Goal: Complete application form

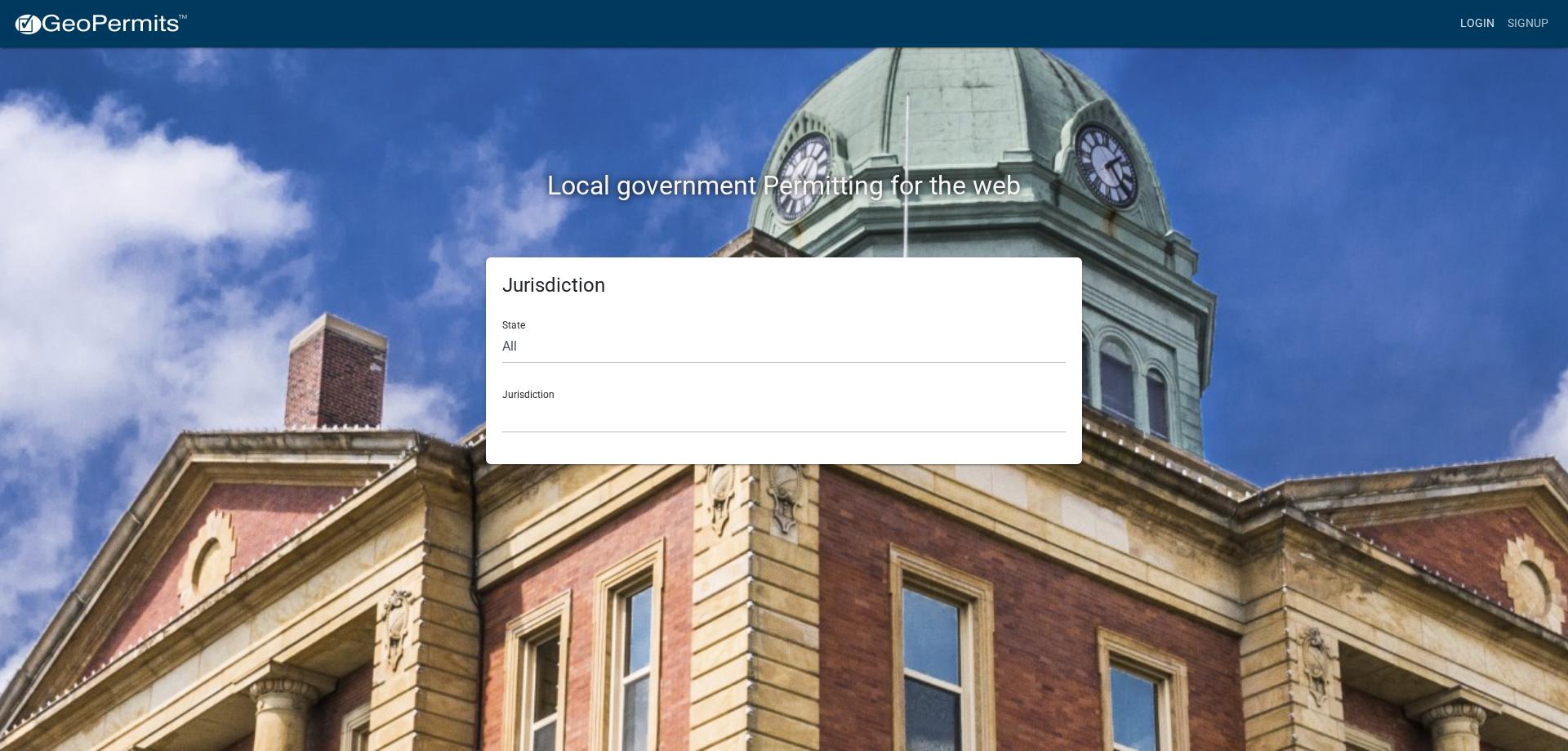
click at [1461, 26] on link "Login" at bounding box center [1478, 23] width 48 height 31
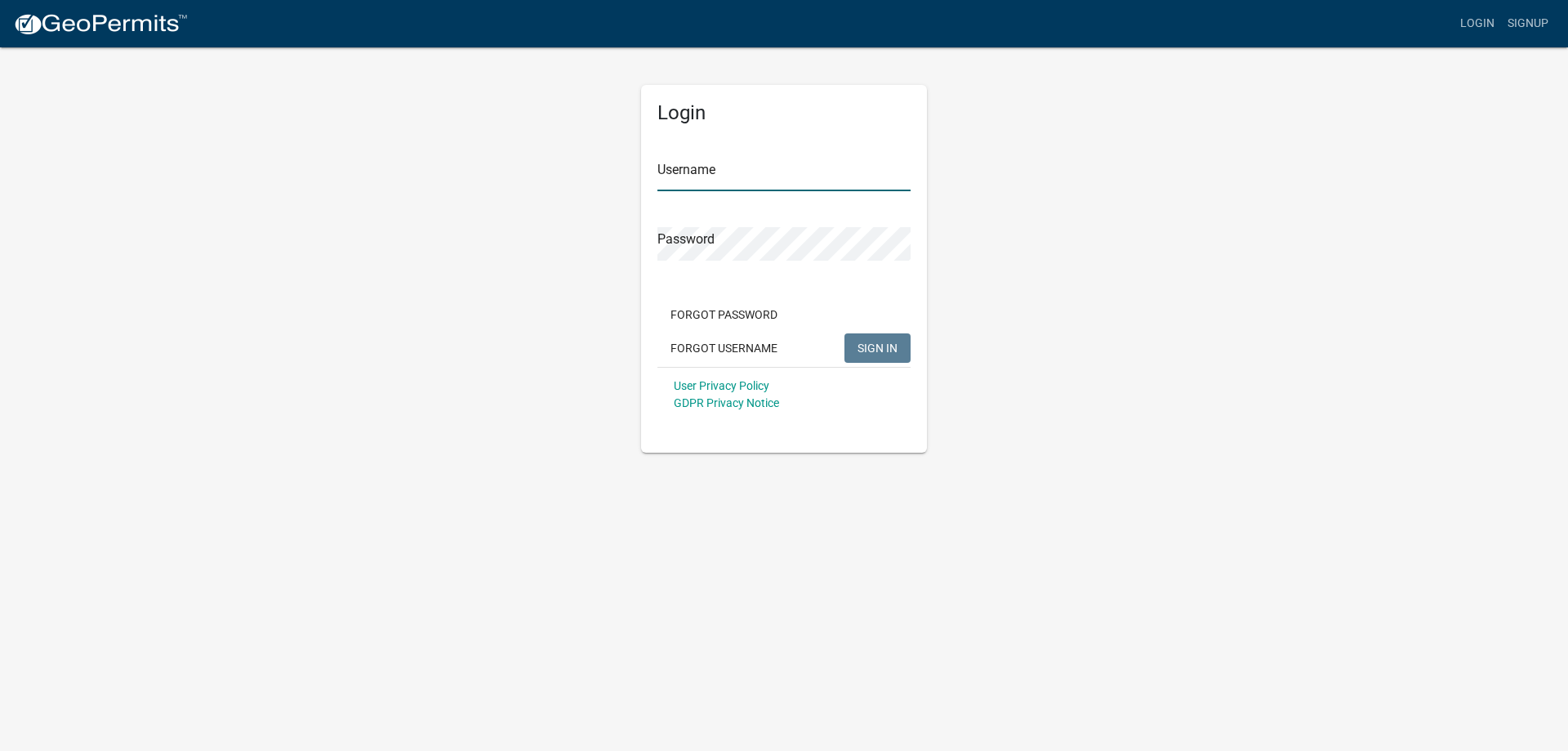
type input "jdalbright"
click at [887, 350] on span "SIGN IN" at bounding box center [878, 346] width 40 height 13
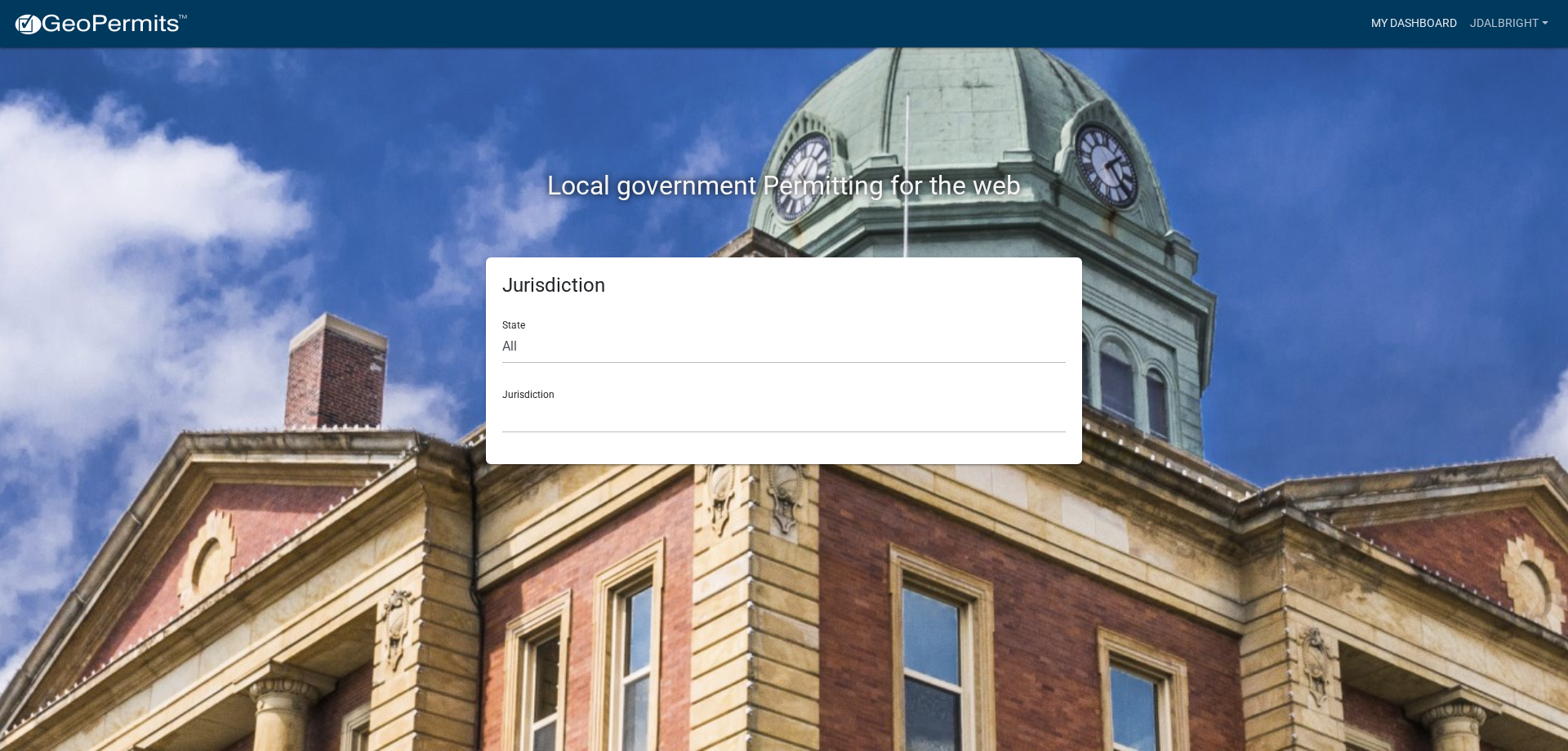
click at [1392, 22] on link "My Dashboard" at bounding box center [1414, 23] width 99 height 31
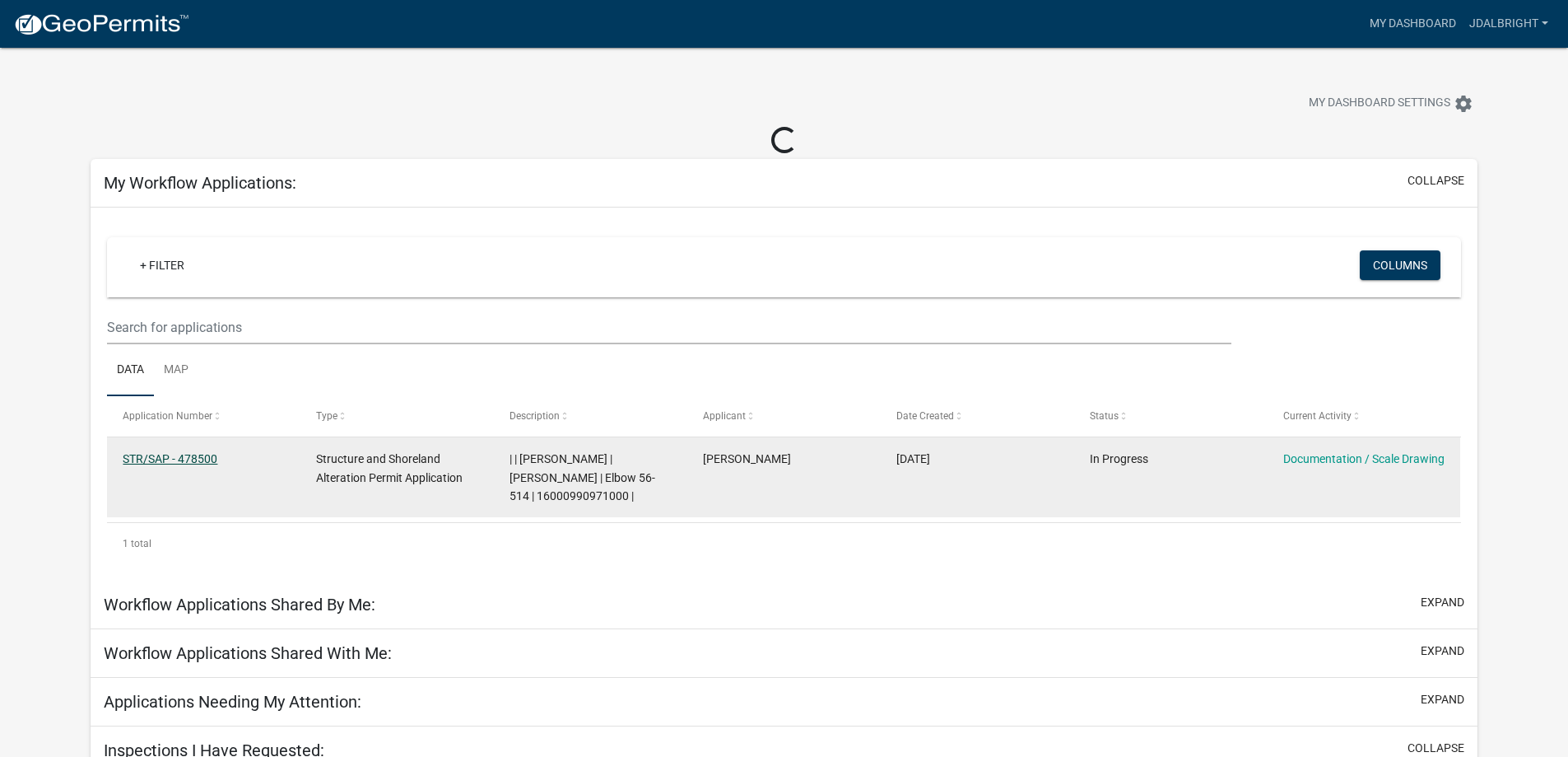
click at [196, 462] on link "STR/SAP - 478500" at bounding box center [170, 459] width 94 height 13
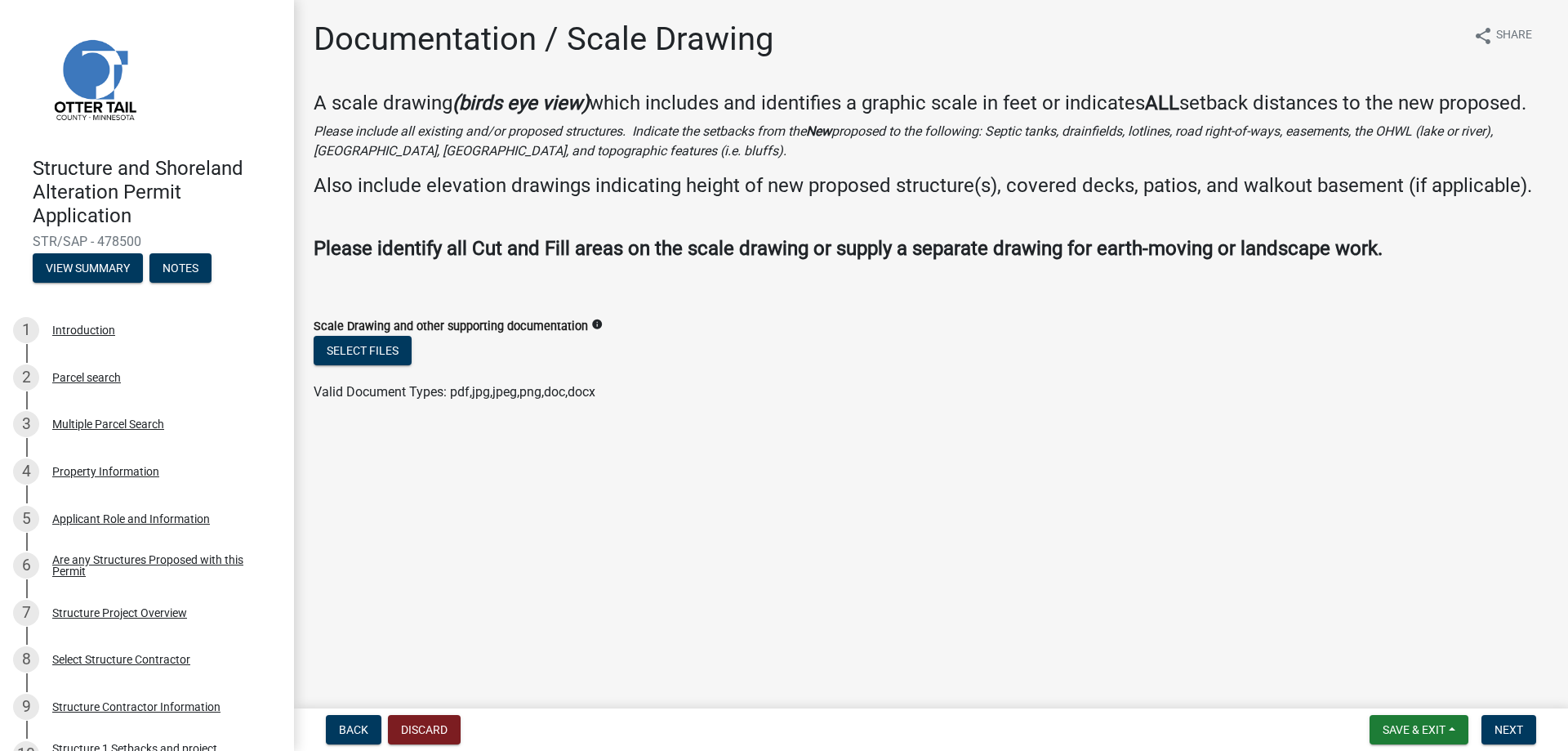
click at [594, 321] on icon "info" at bounding box center [596, 324] width 11 height 11
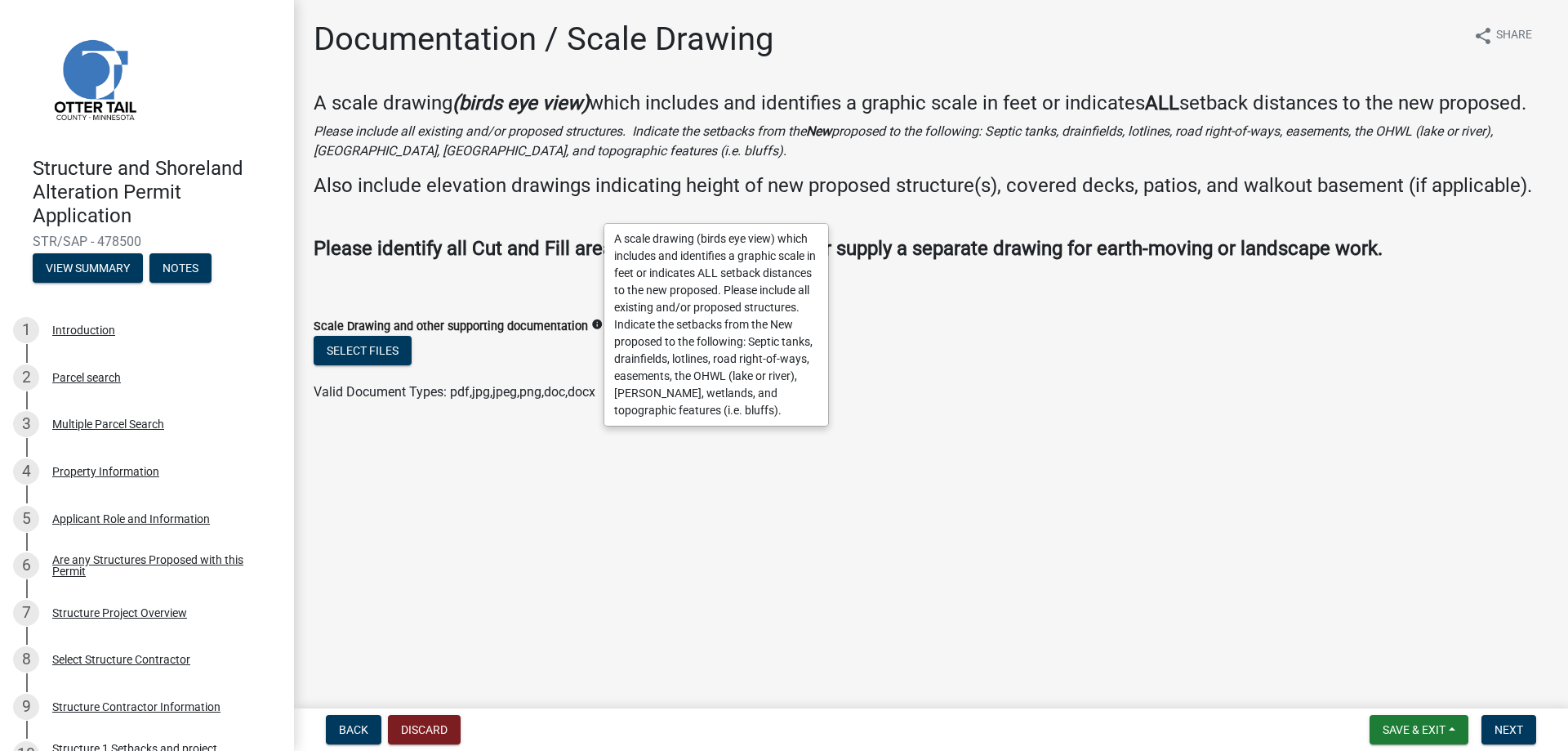
click at [949, 339] on div "Select files" at bounding box center [931, 352] width 1235 height 34
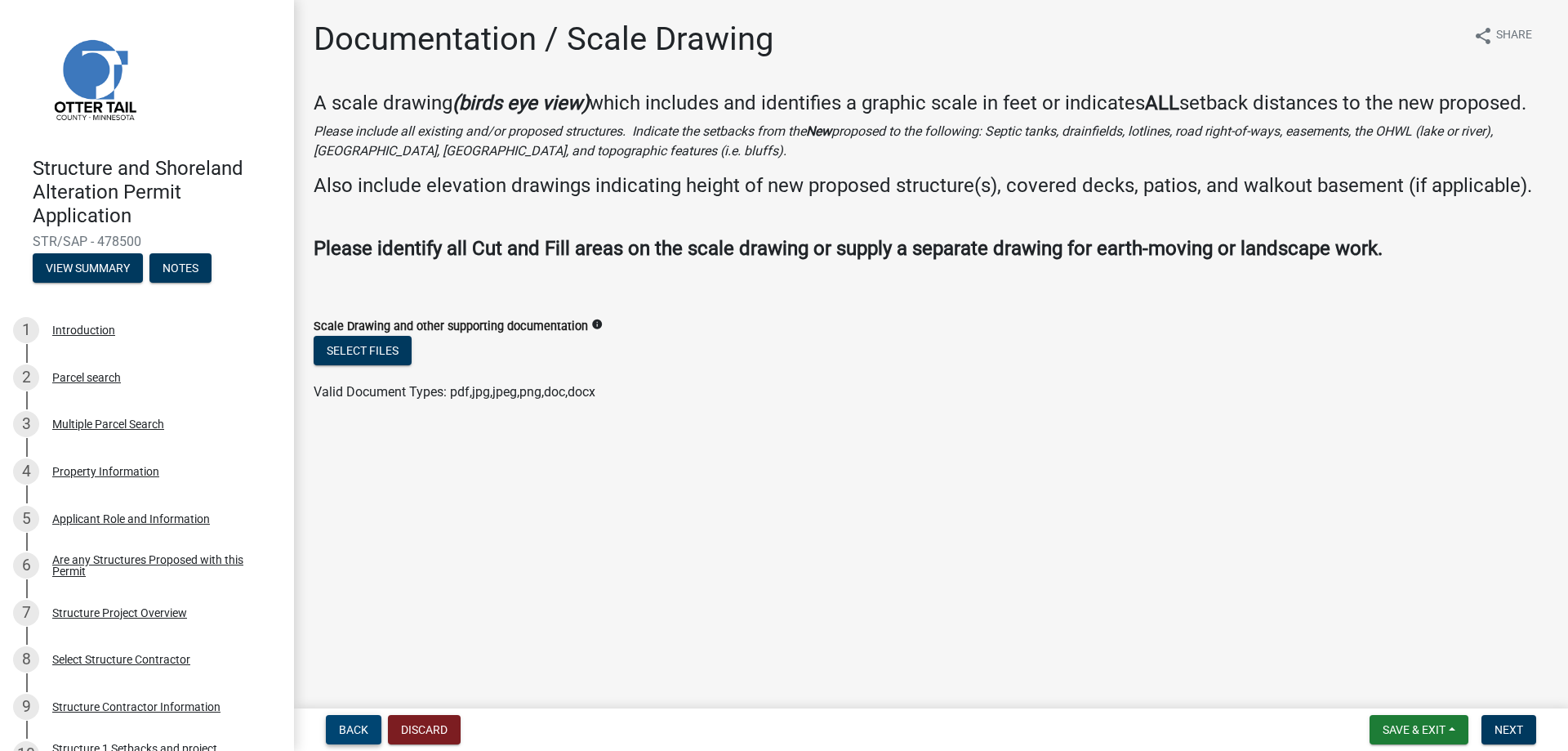
click at [348, 728] on span "Back" at bounding box center [353, 729] width 30 height 13
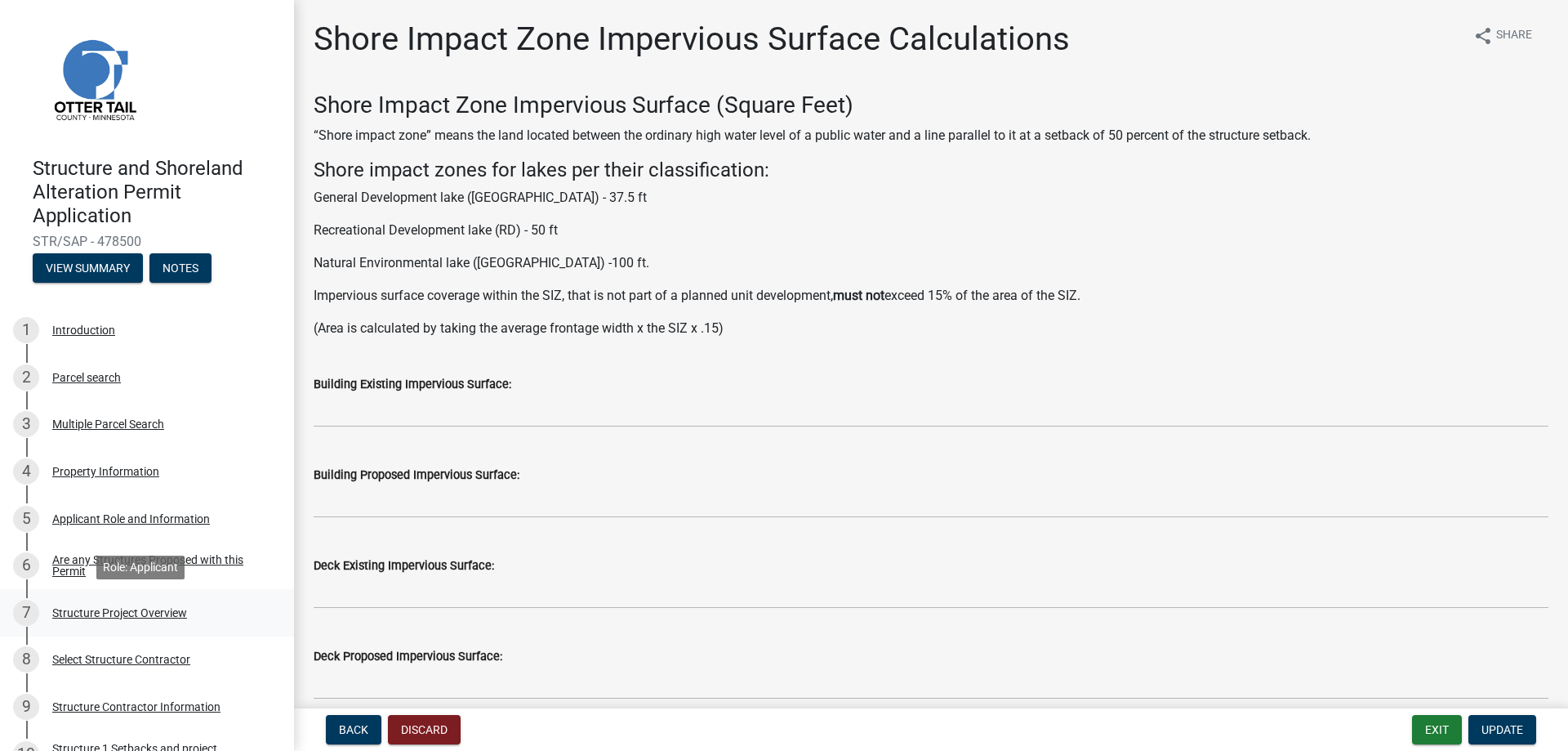
click at [84, 610] on div "Structure Project Overview" at bounding box center [119, 612] width 135 height 11
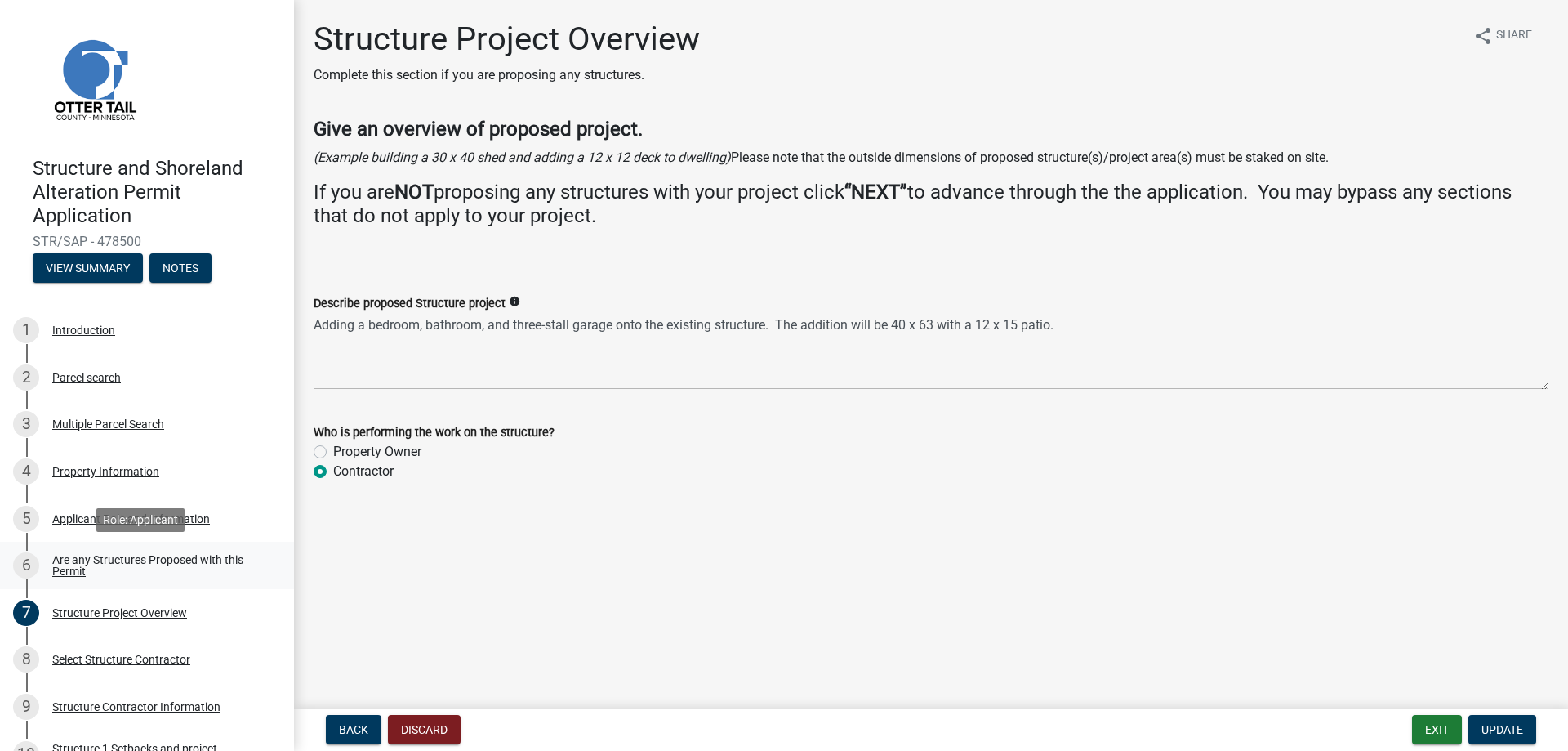
click at [128, 557] on div "Are any Structures Proposed with this Permit" at bounding box center [160, 565] width 215 height 23
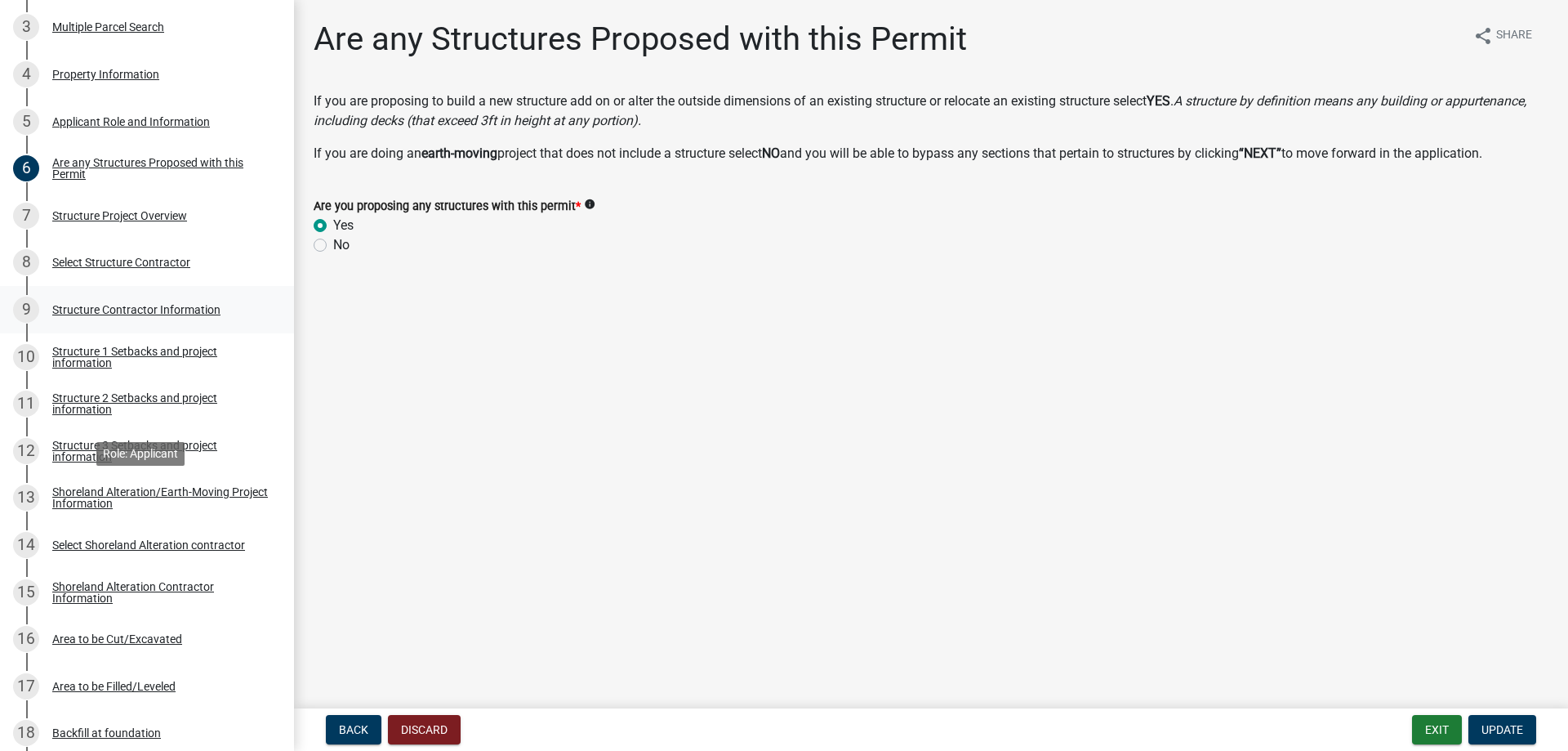
scroll to position [408, 0]
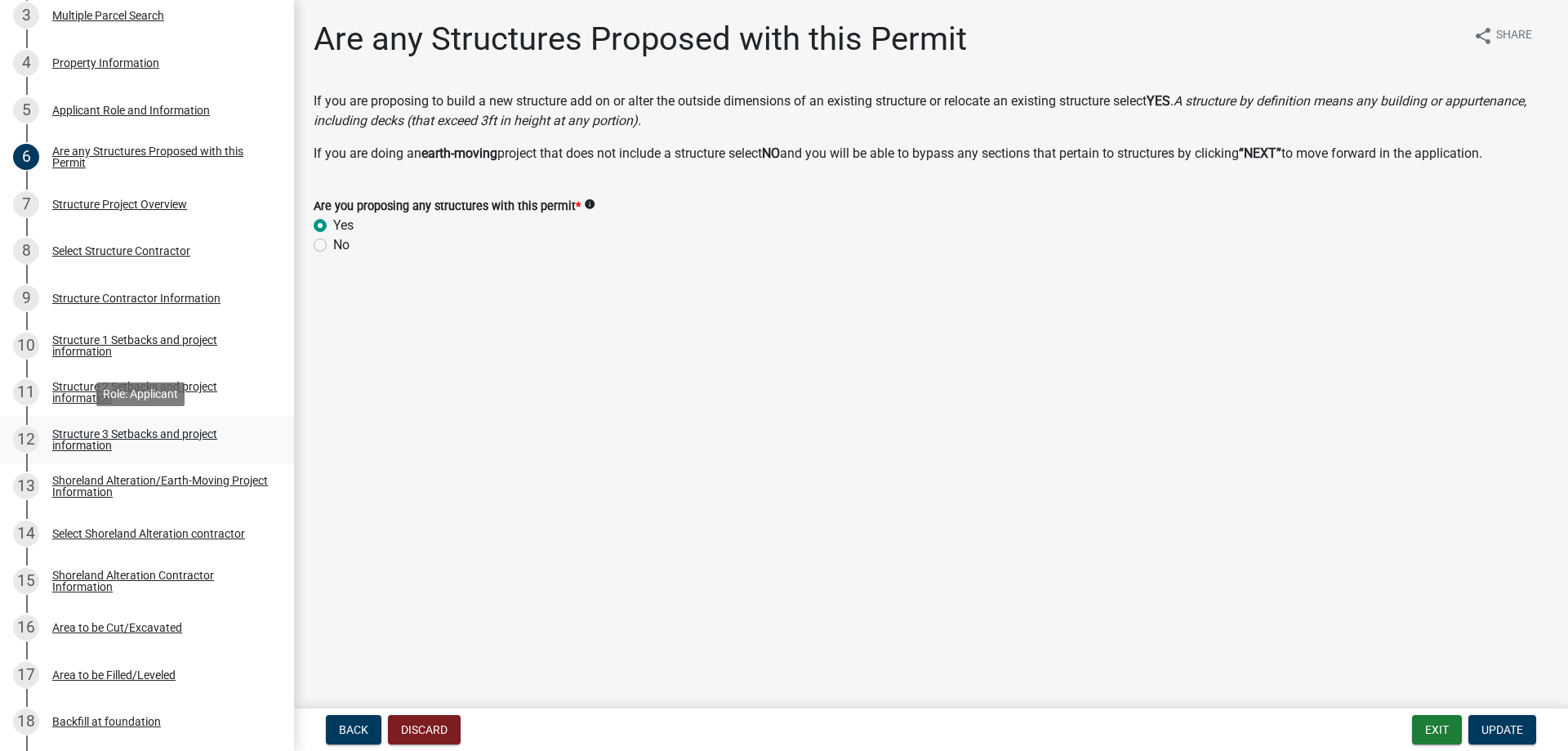
click at [88, 436] on div "Structure 3 Setbacks and project information" at bounding box center [160, 439] width 215 height 23
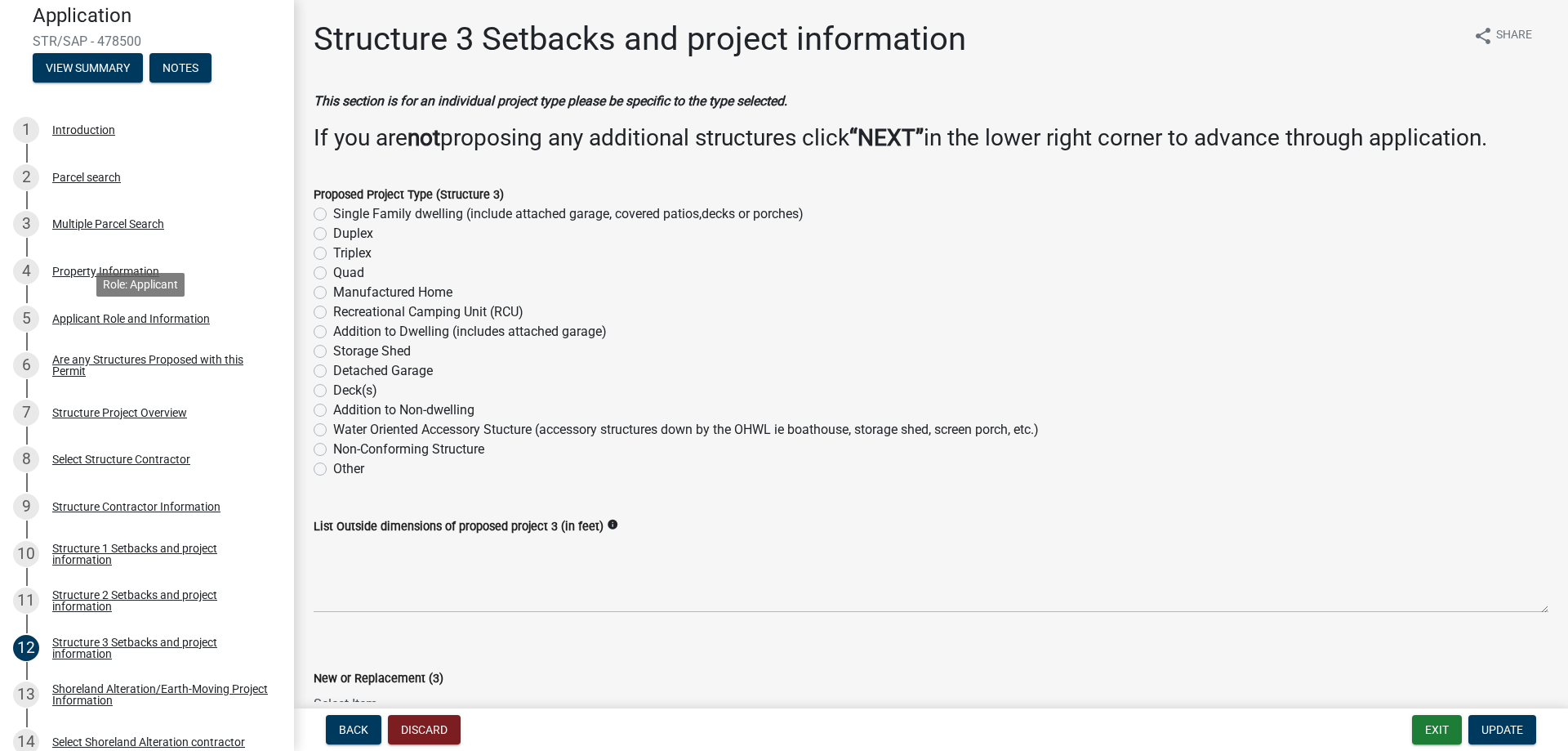
scroll to position [0, 0]
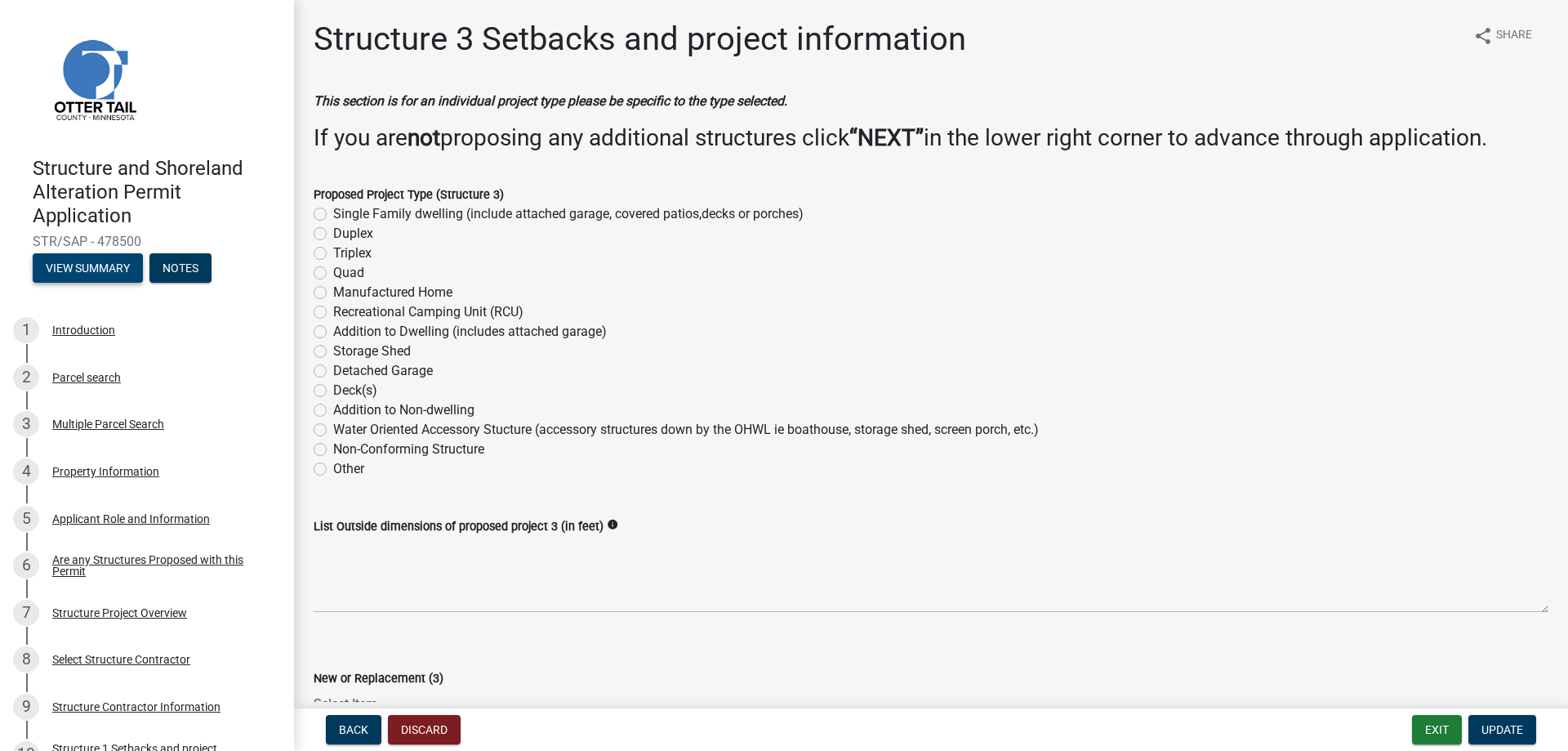
click at [117, 259] on button "View Summary" at bounding box center [88, 268] width 110 height 30
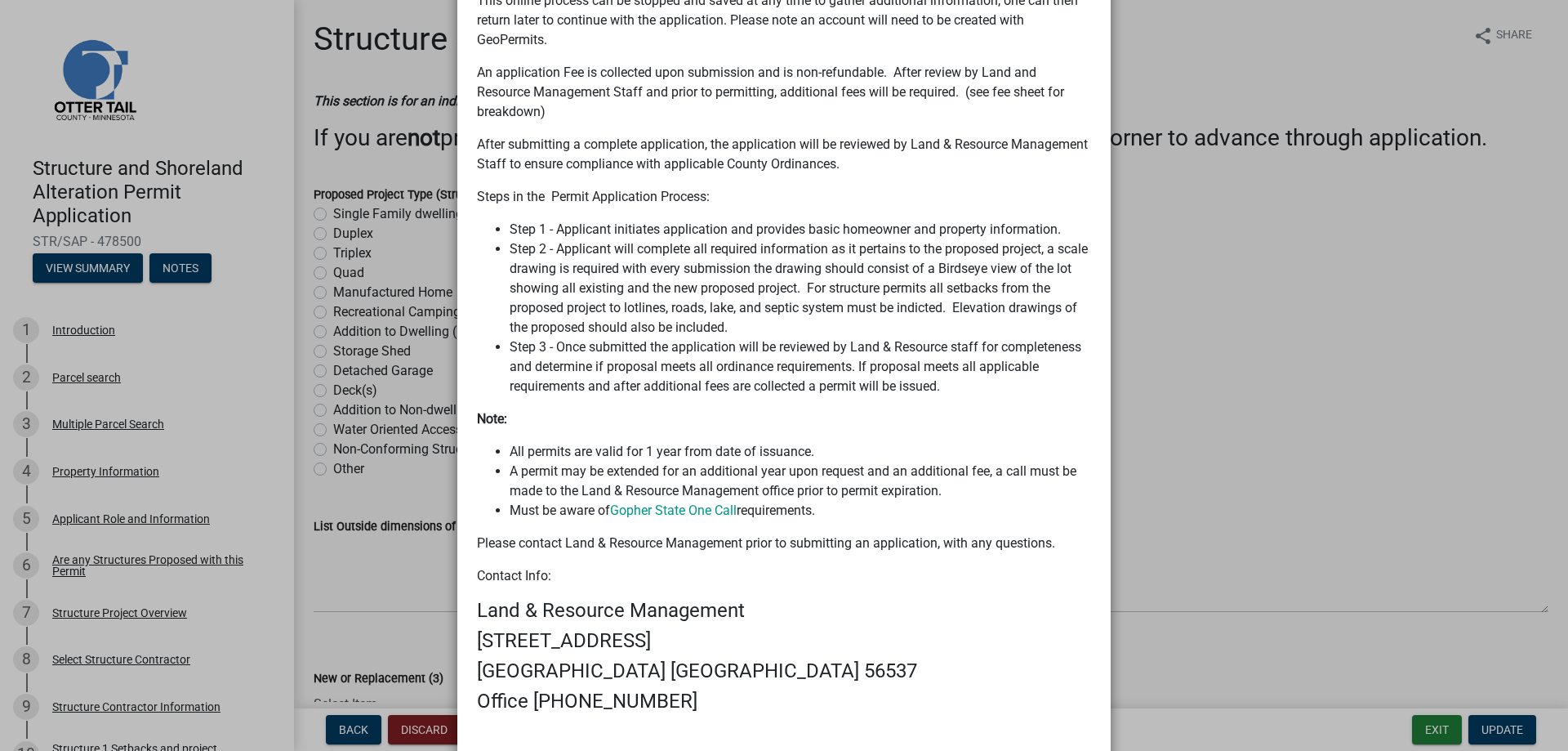
scroll to position [1012, 0]
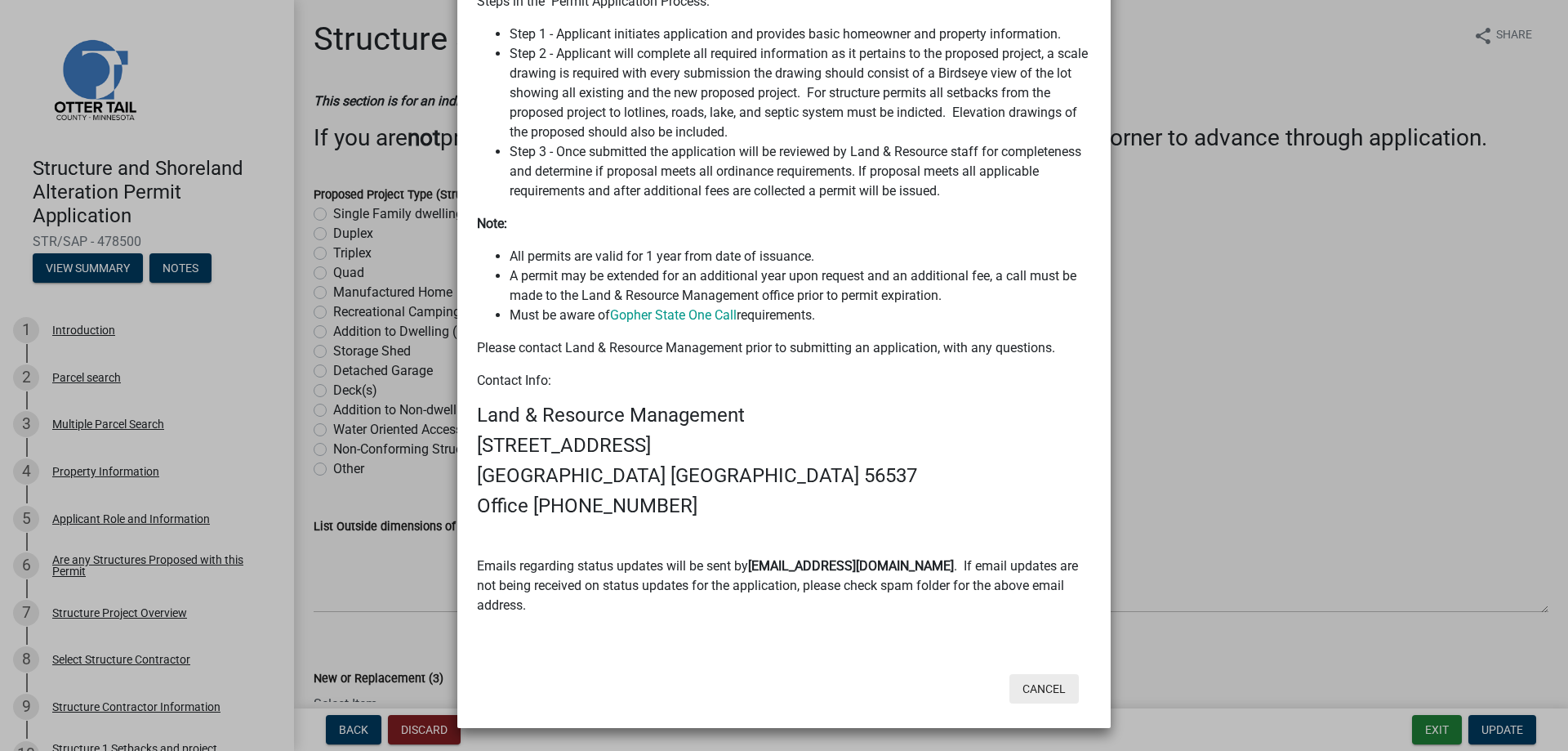
click at [1044, 690] on button "Cancel" at bounding box center [1044, 688] width 69 height 30
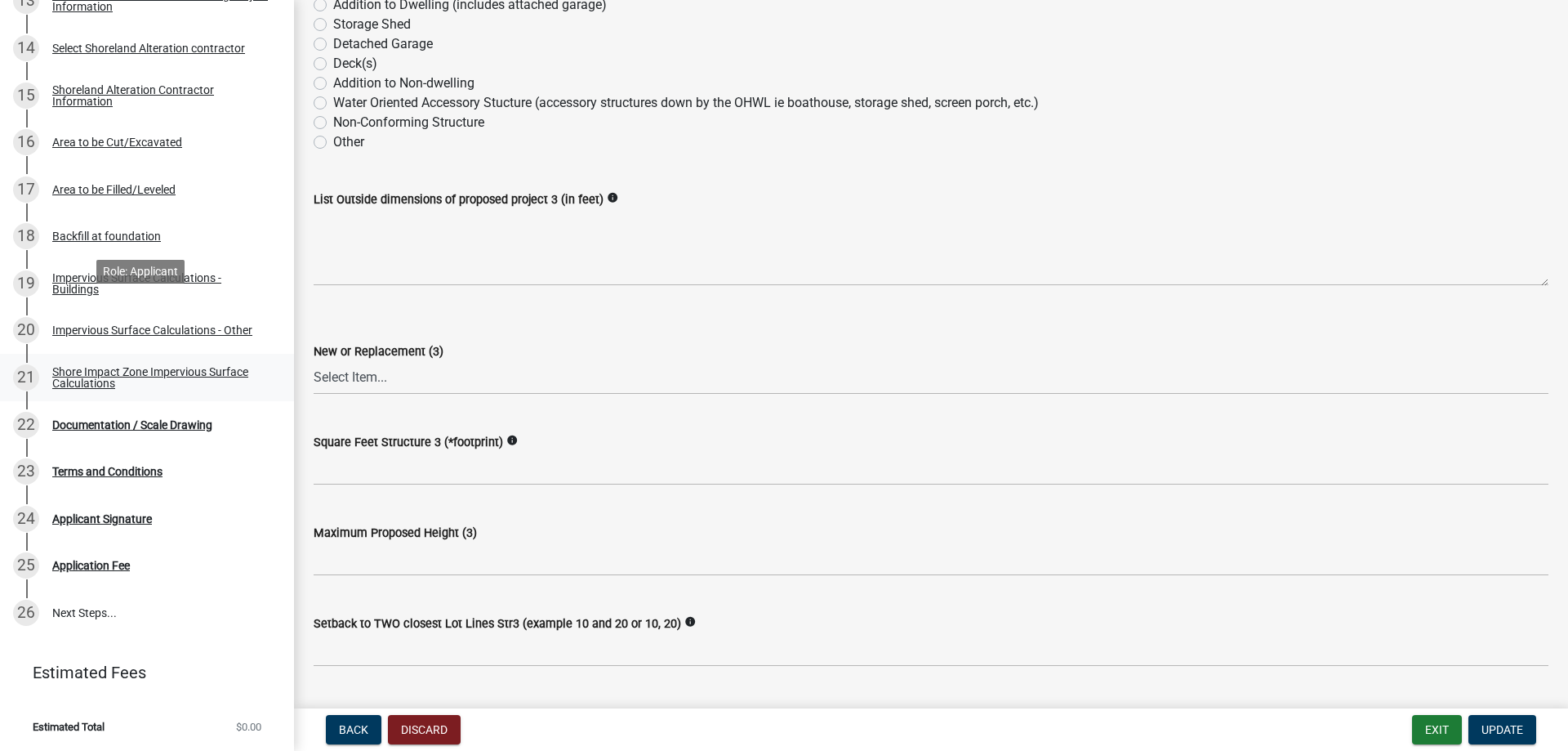
scroll to position [894, 0]
click at [98, 366] on div "Shore Impact Zone Impervious Surface Calculations" at bounding box center [160, 377] width 215 height 23
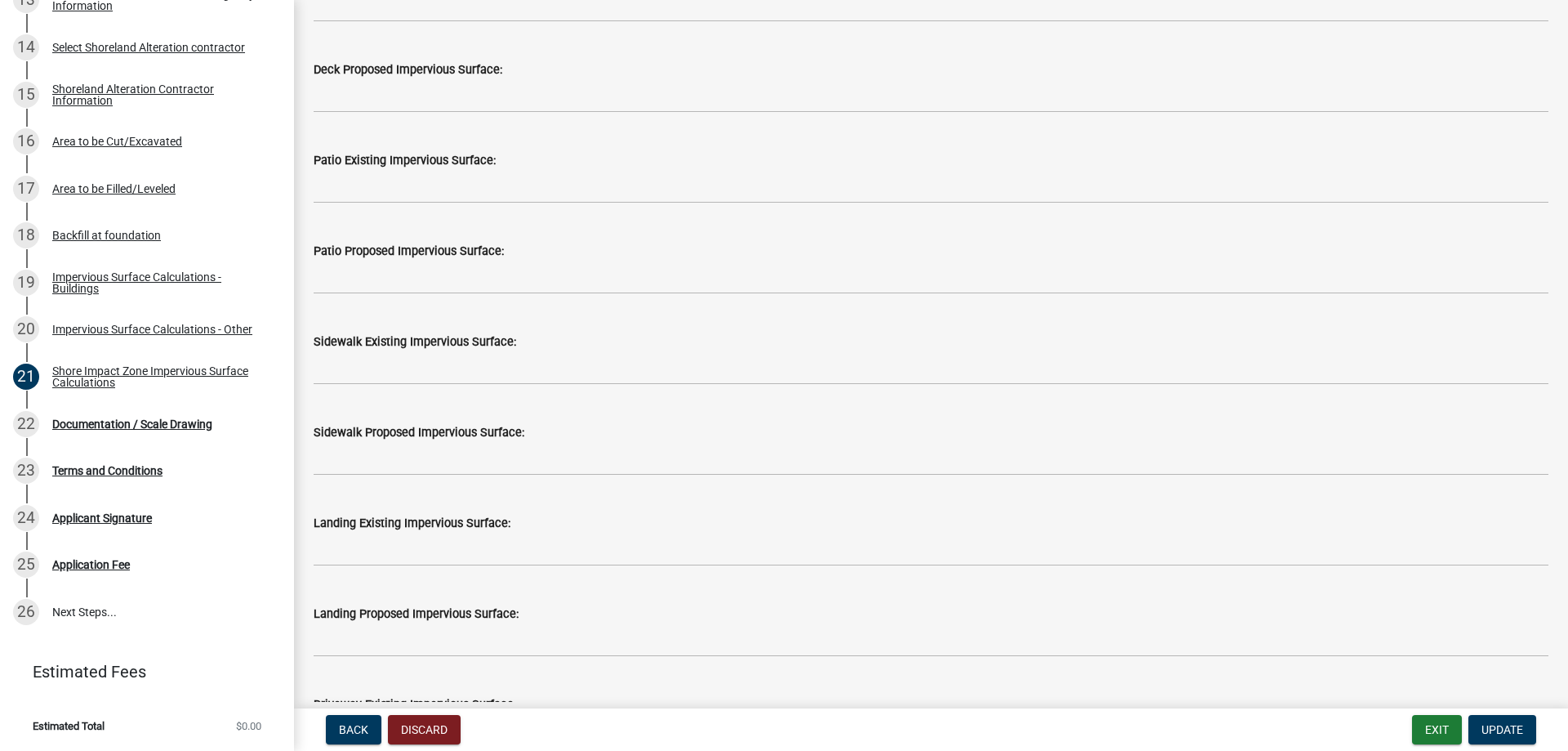
scroll to position [178, 0]
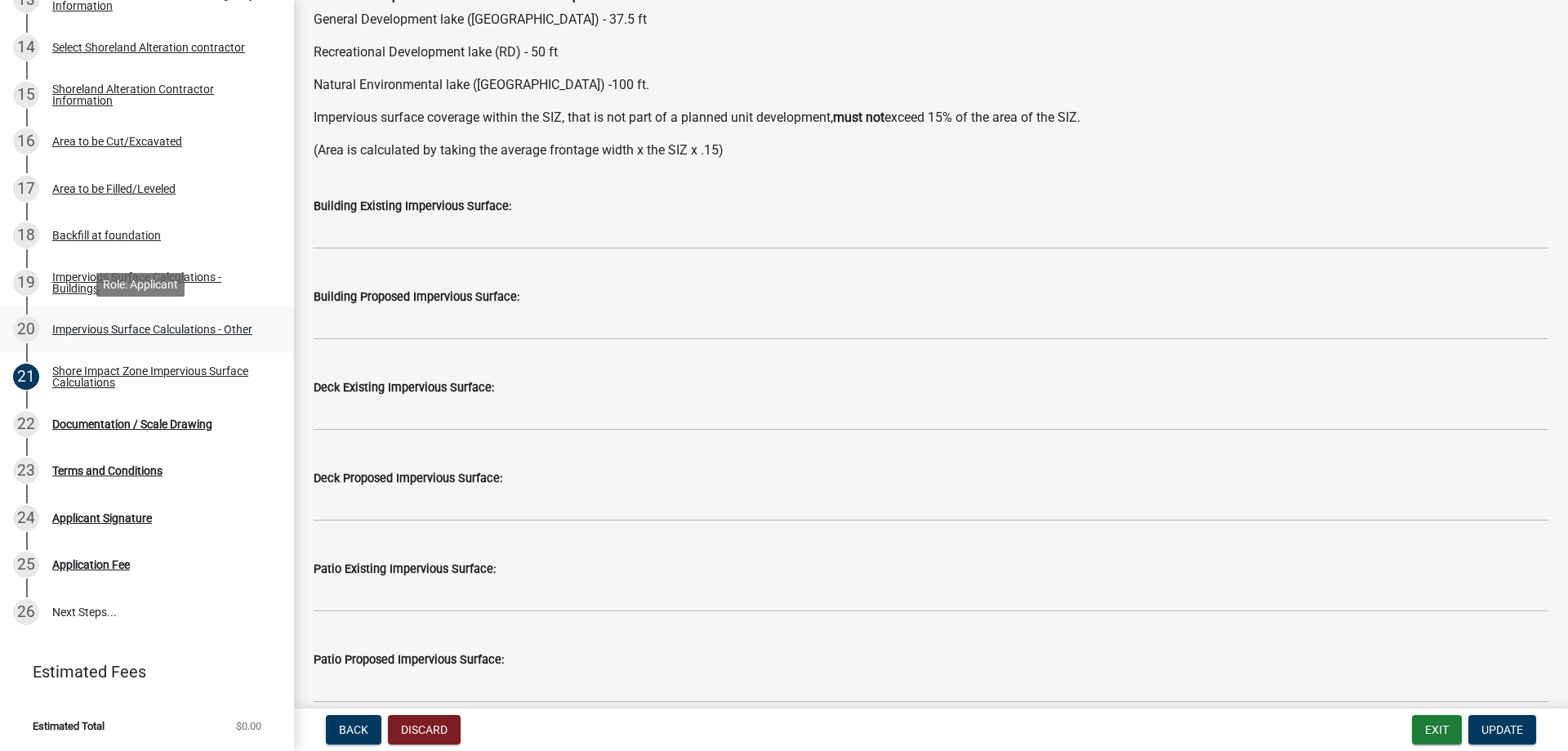
click at [138, 330] on div "Impervious Surface Calculations - Other" at bounding box center [152, 329] width 201 height 11
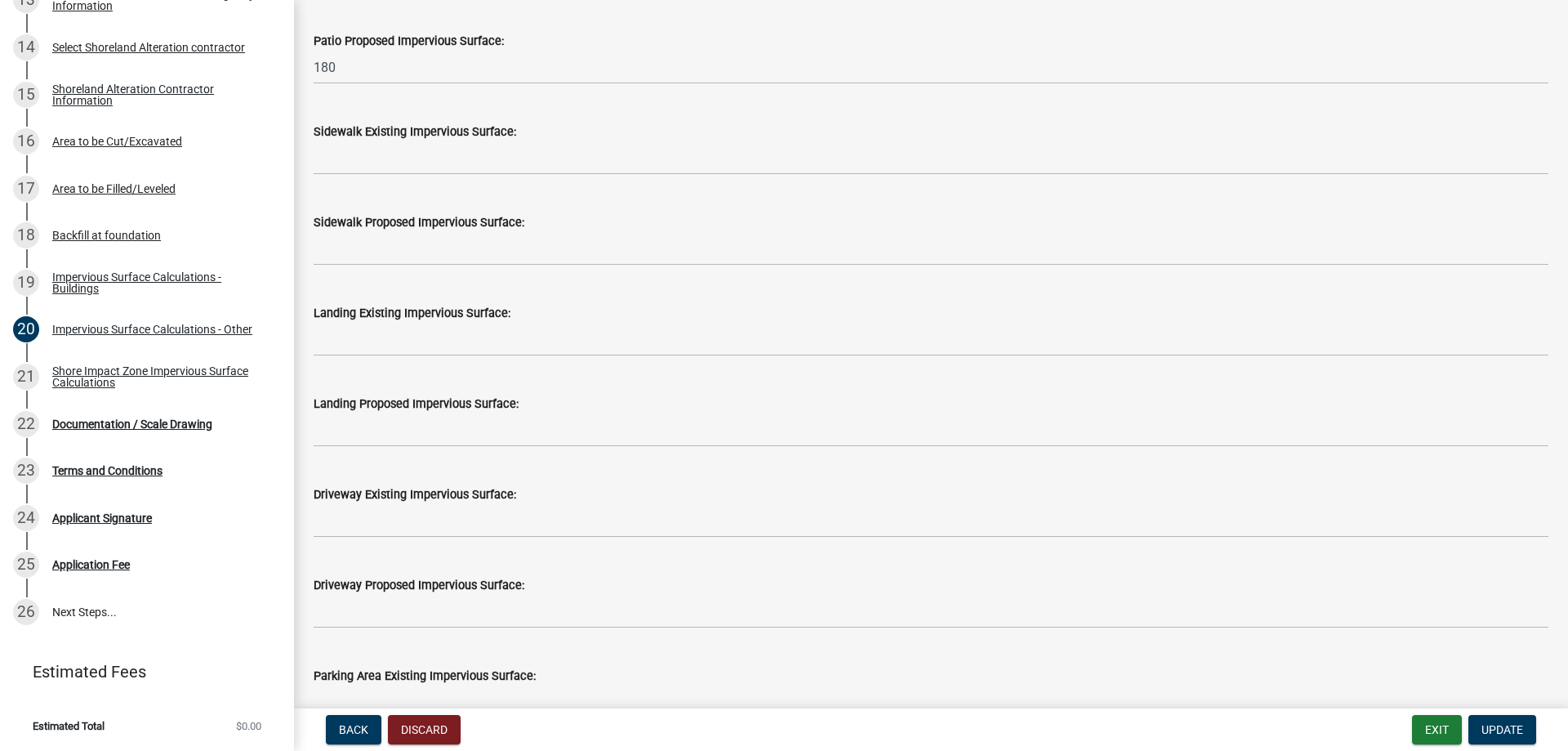
scroll to position [82, 0]
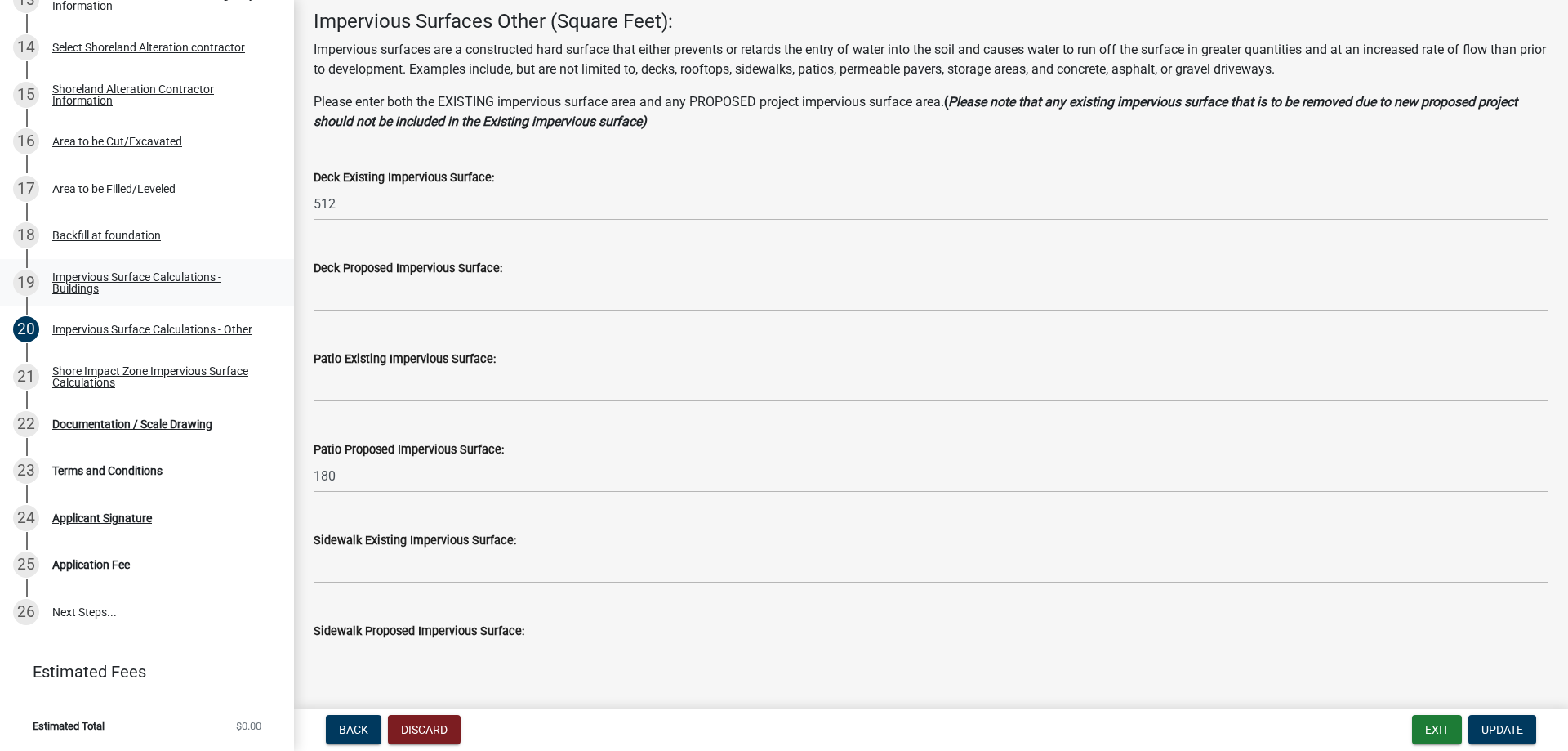
click at [128, 273] on div "Impervious Surface Calculations - Buildings" at bounding box center [160, 282] width 215 height 23
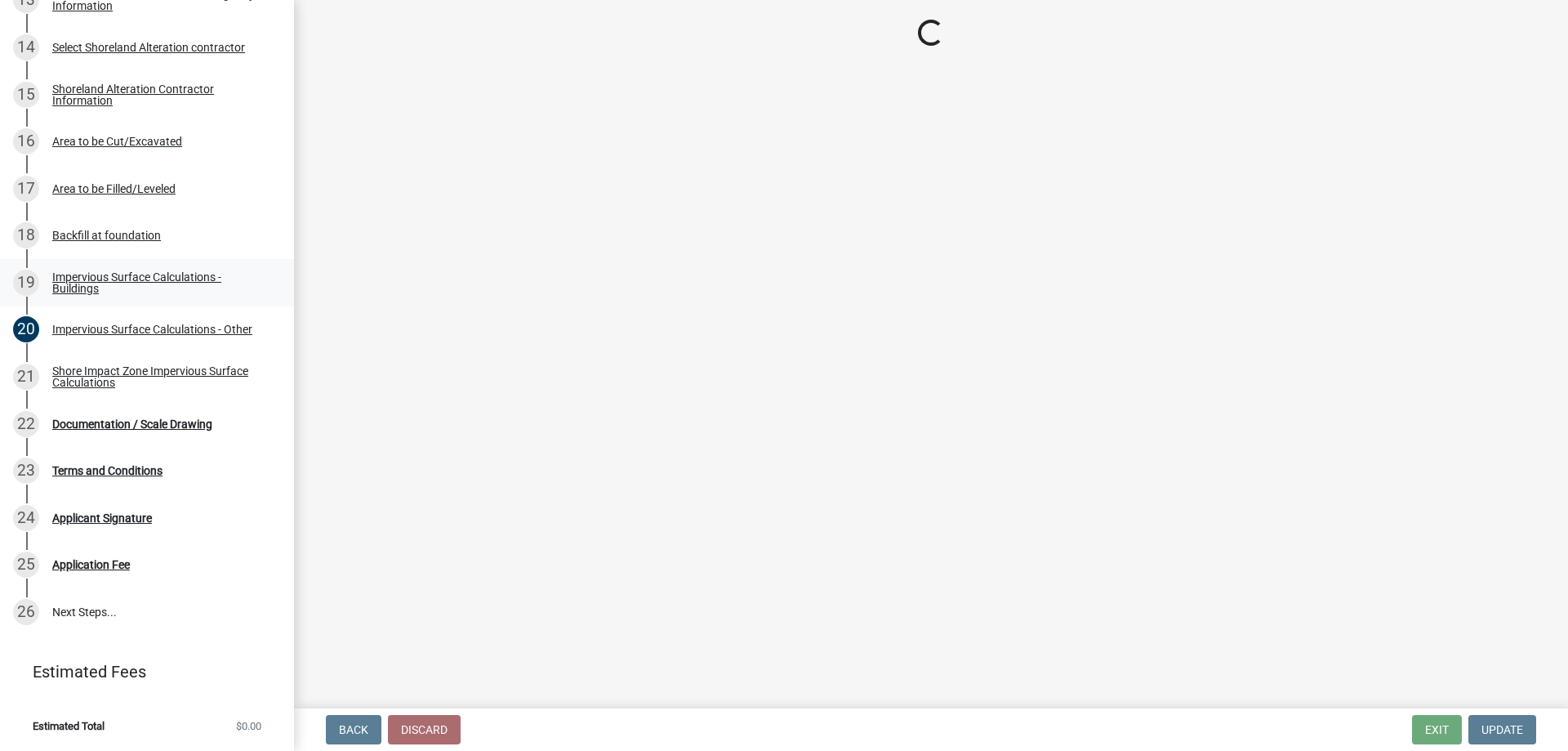
scroll to position [0, 0]
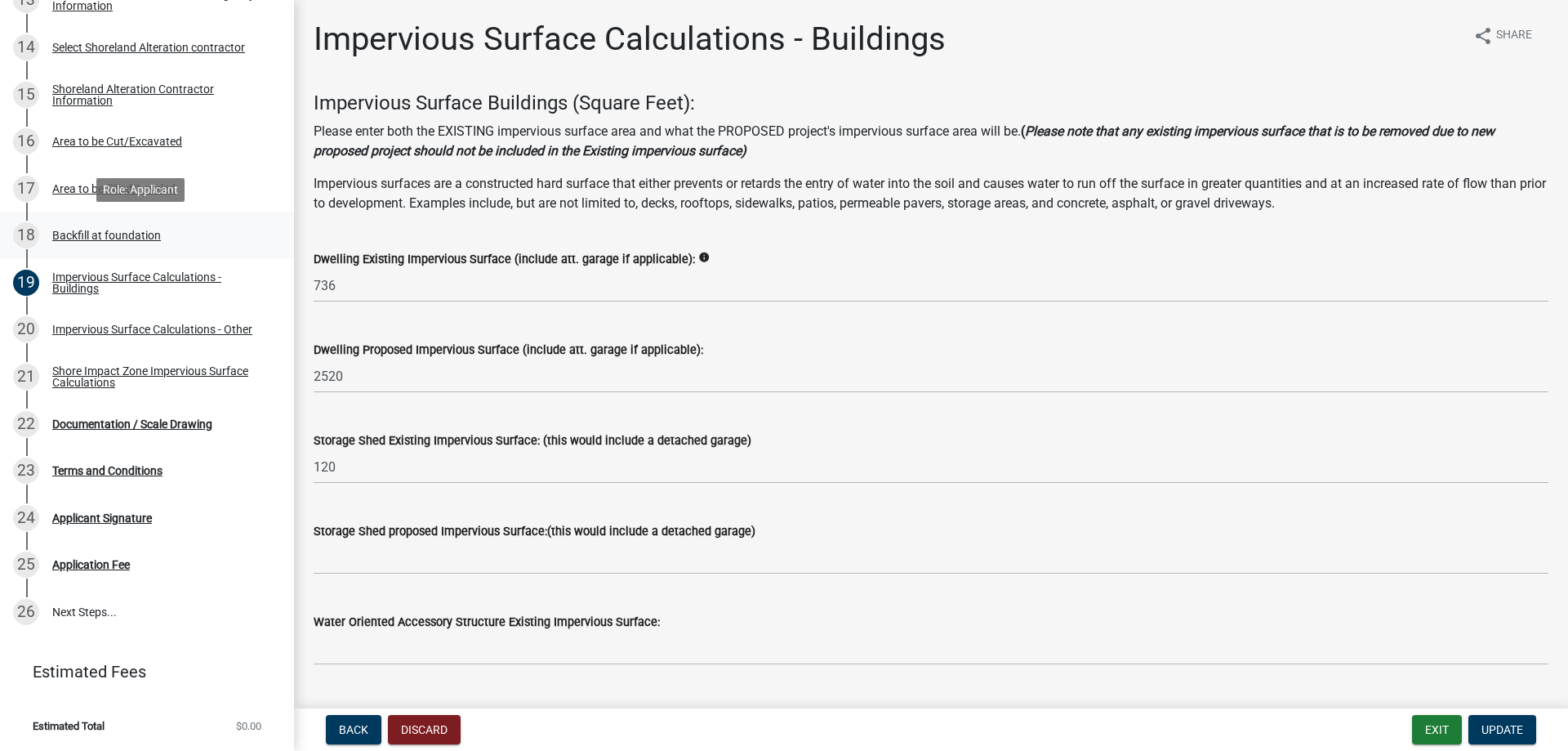
click at [91, 236] on div "Backfill at foundation" at bounding box center [106, 234] width 109 height 11
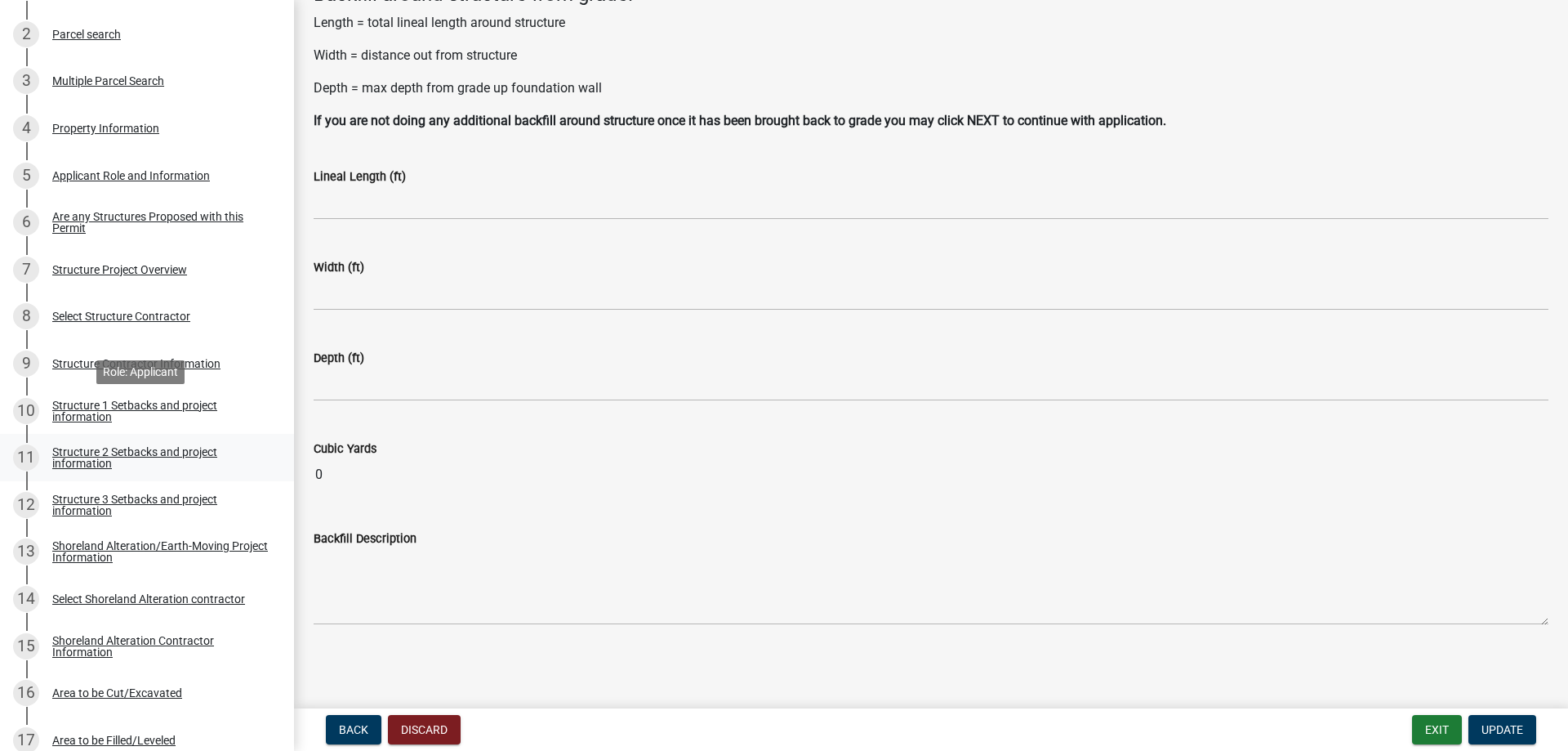
scroll to position [323, 0]
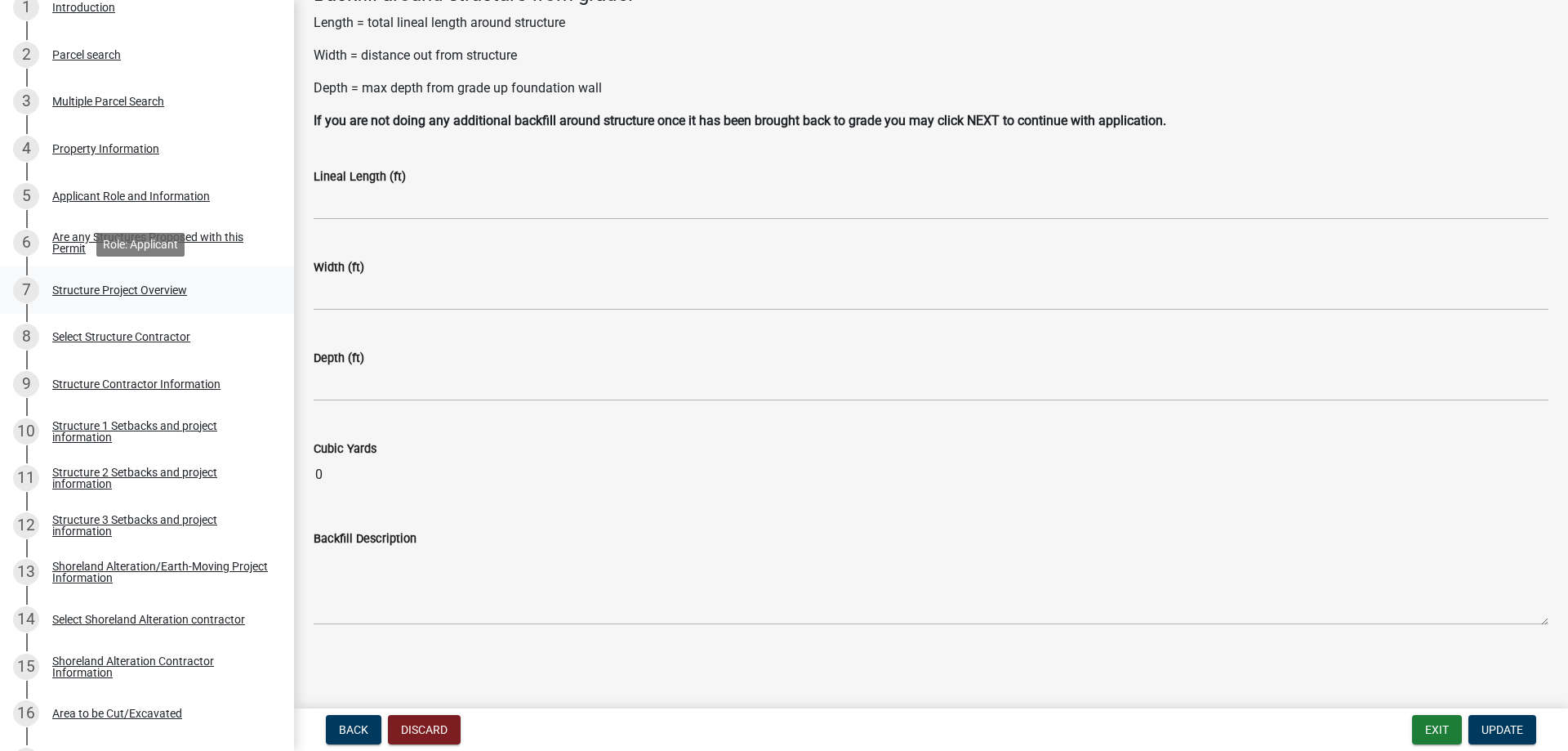
click at [93, 284] on div "Structure Project Overview" at bounding box center [119, 289] width 135 height 11
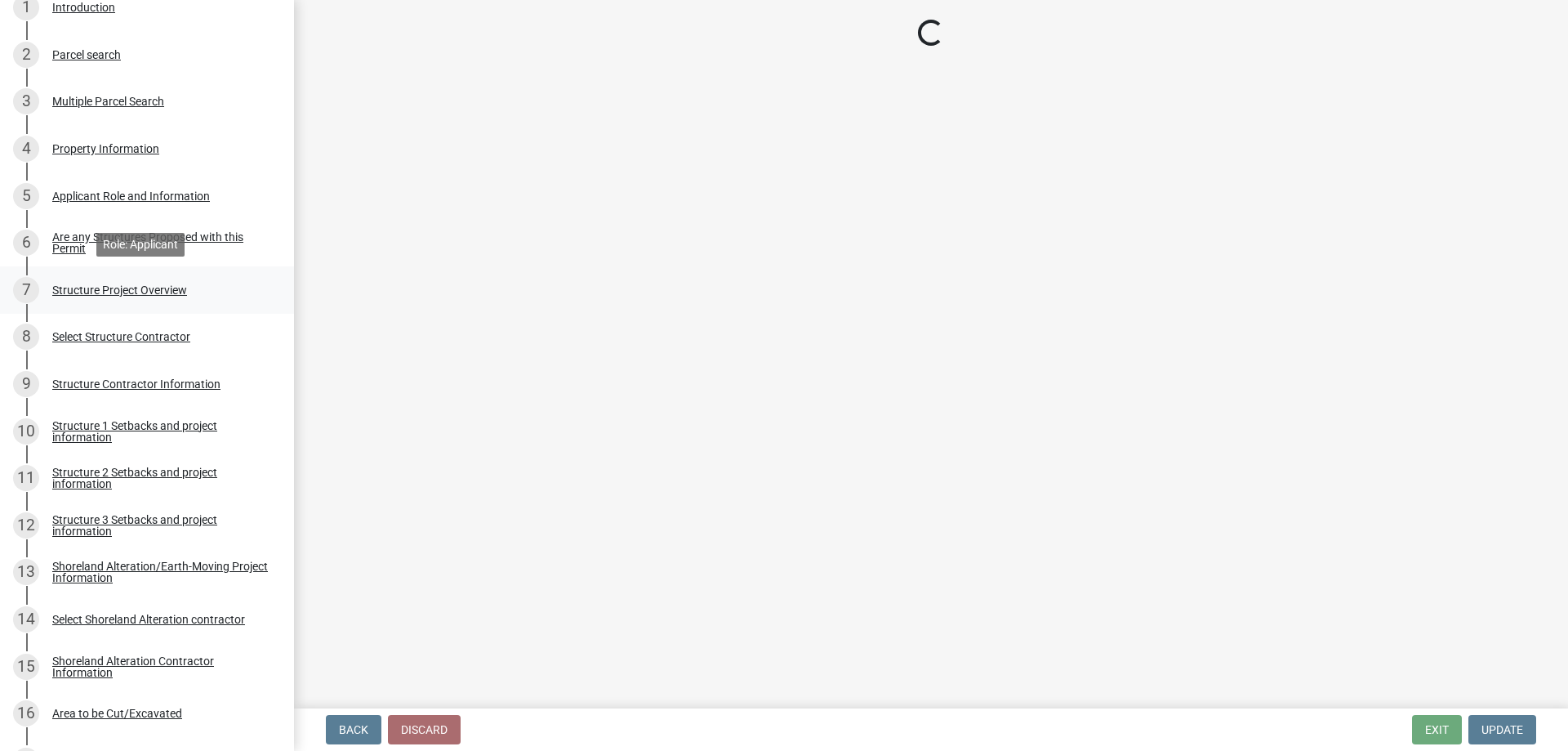
scroll to position [0, 0]
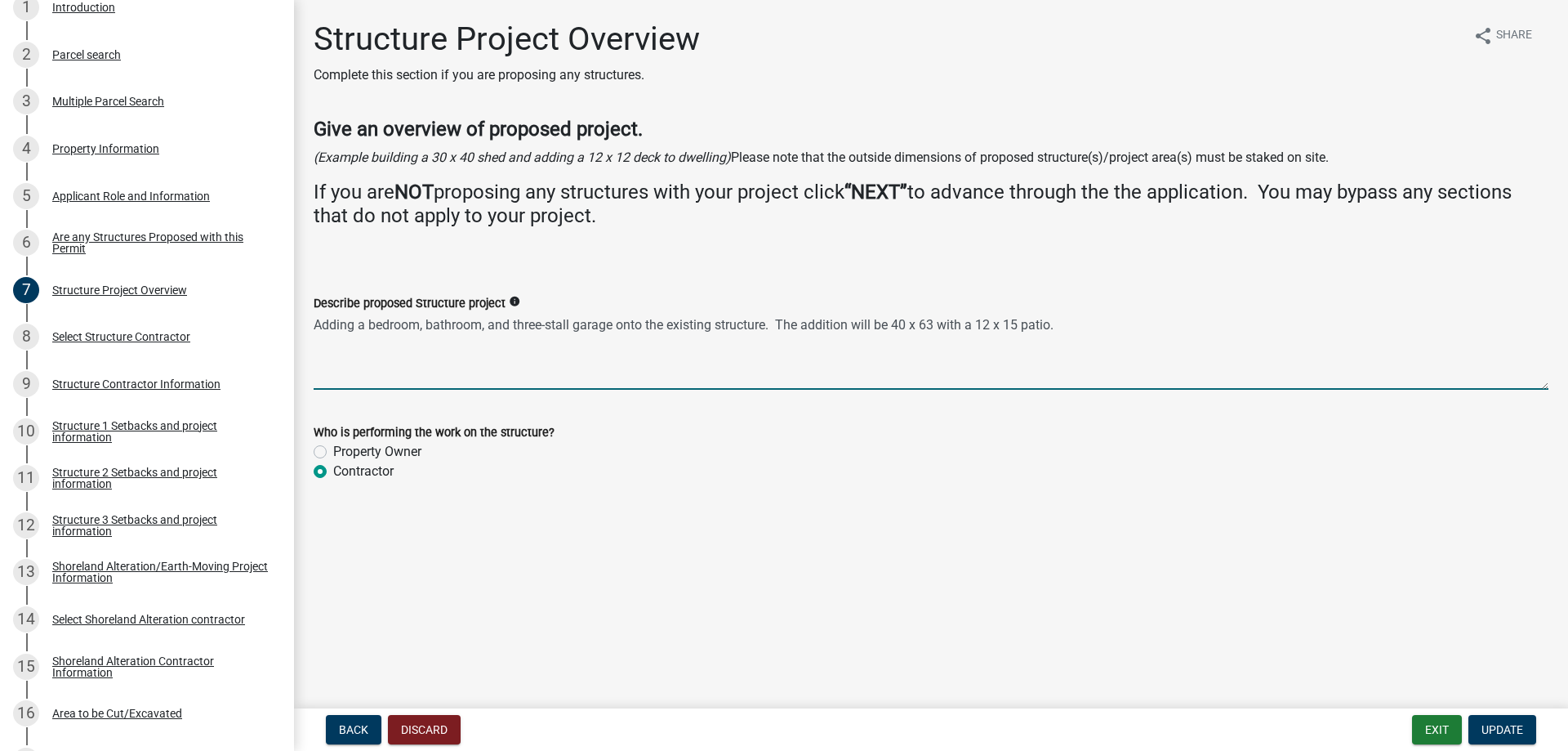
click at [1052, 321] on textarea "Adding a bedroom, bathroom, and three-stall garage onto the existing structure.…" at bounding box center [931, 351] width 1235 height 76
type textarea "Adding a bedroom, bathroom, and three-stall garage onto the existing structure.…"
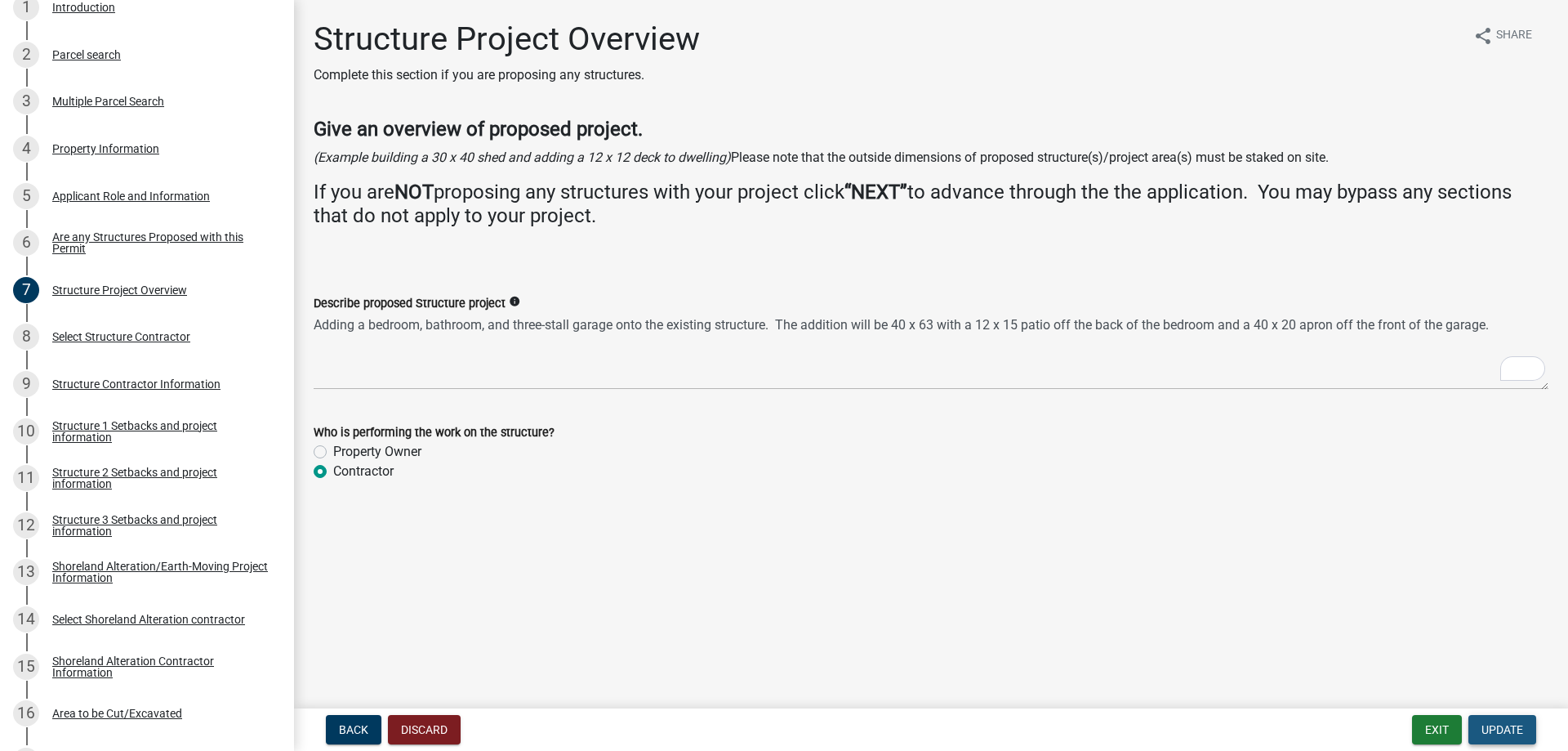
click at [1518, 729] on span "Update" at bounding box center [1503, 729] width 42 height 13
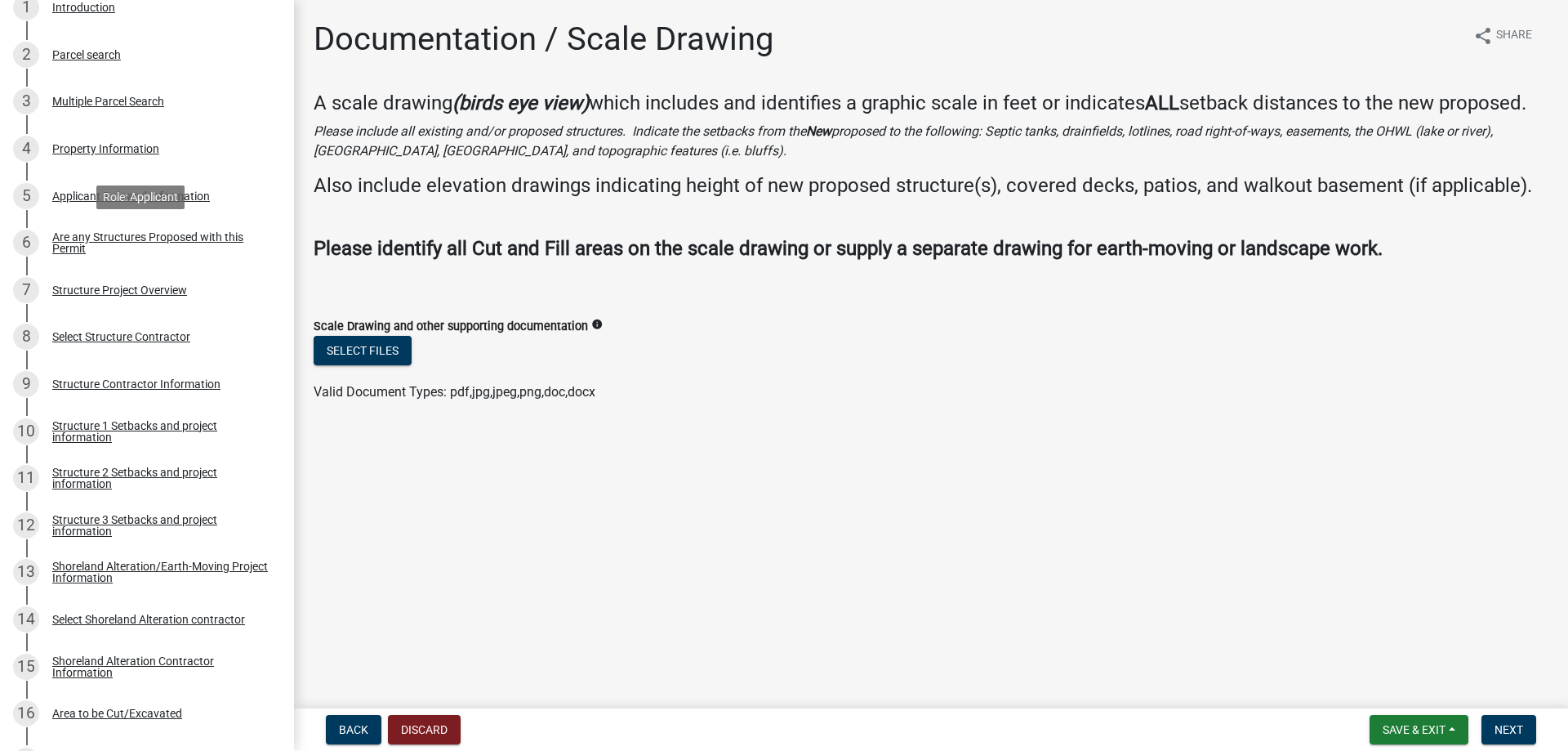
click at [197, 240] on div "Are any Structures Proposed with this Permit" at bounding box center [160, 242] width 215 height 23
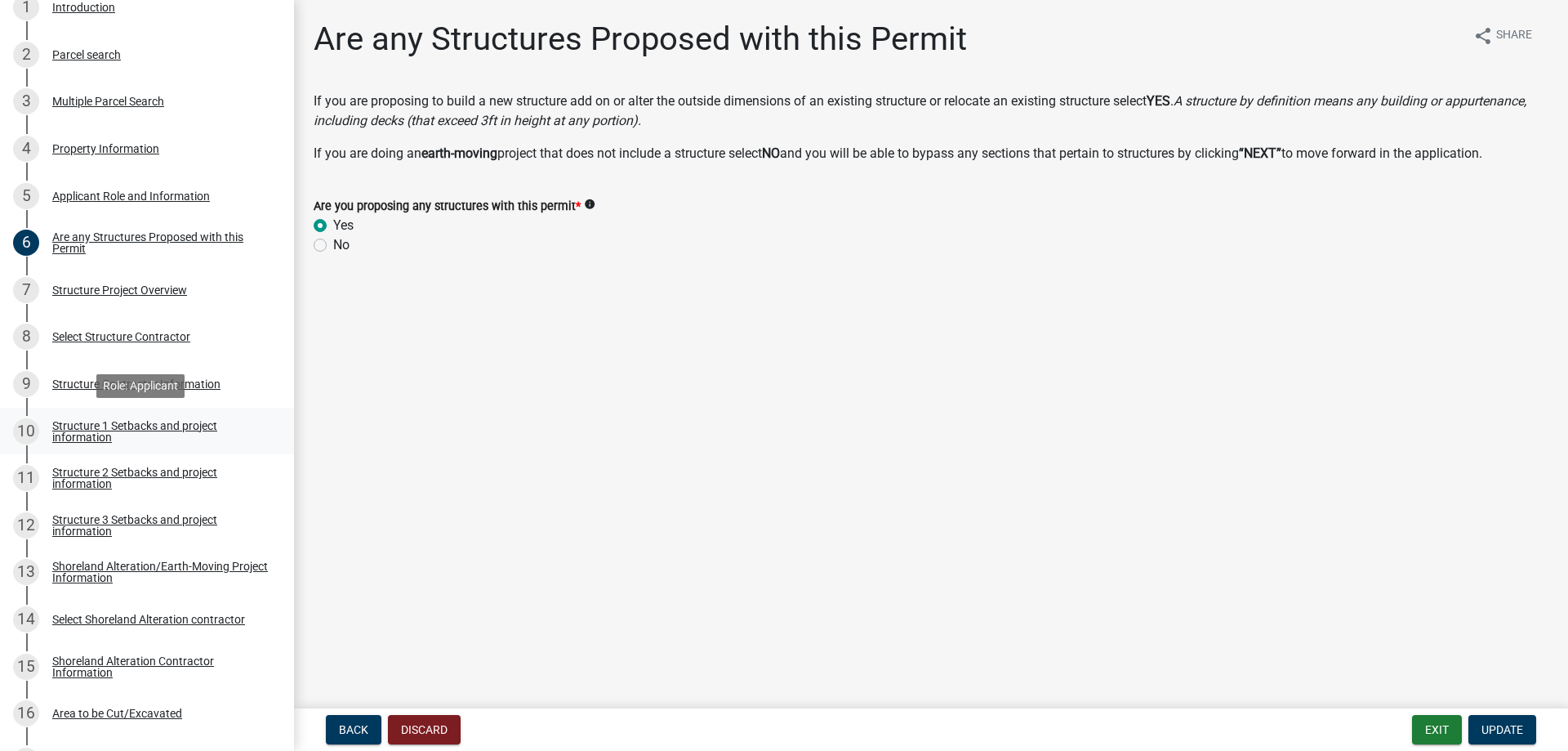
click at [112, 425] on div "Structure 1 Setbacks and project information" at bounding box center [160, 431] width 215 height 23
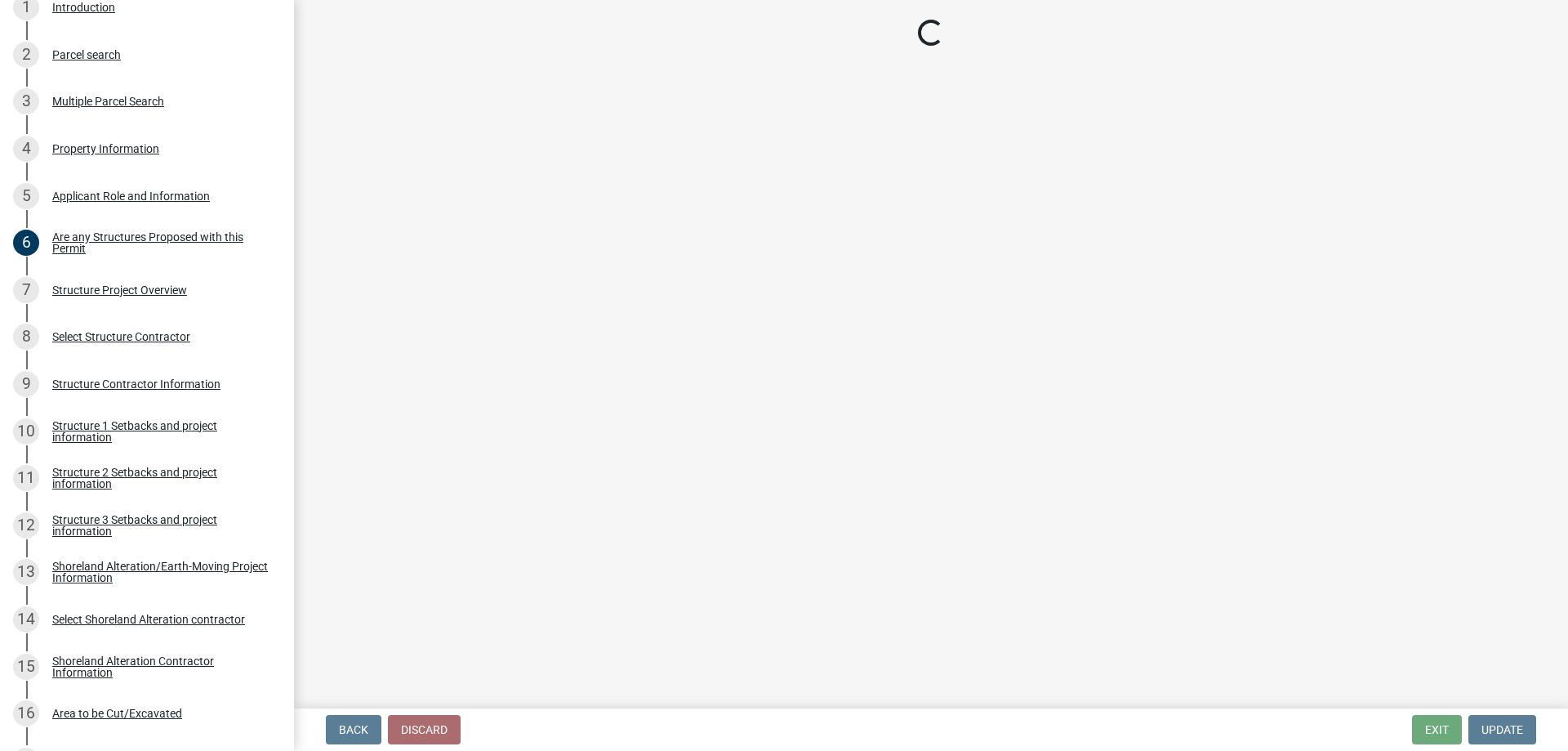
select select "c185e313-3403-4239-bd61-bb563c58a77a"
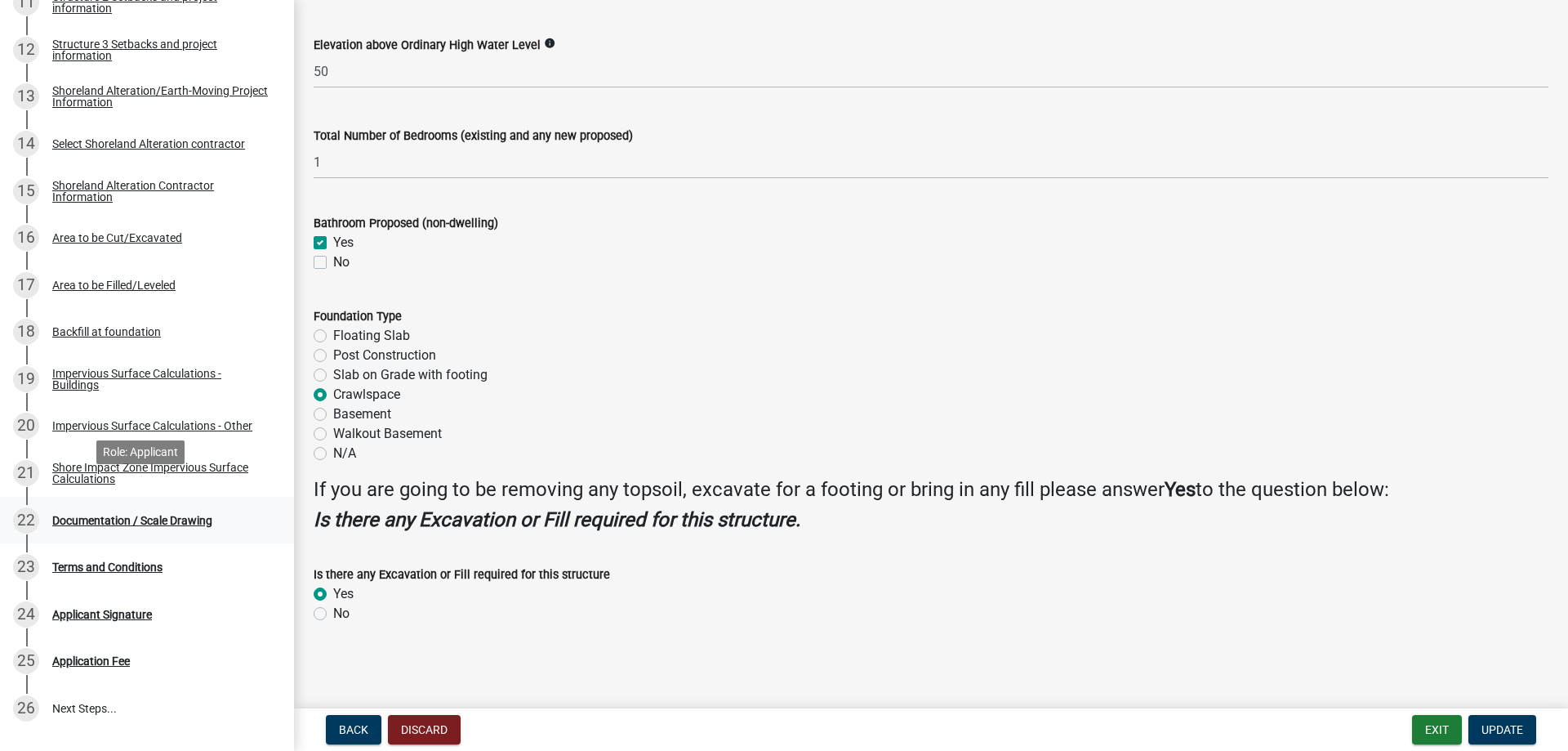
scroll to position [813, 0]
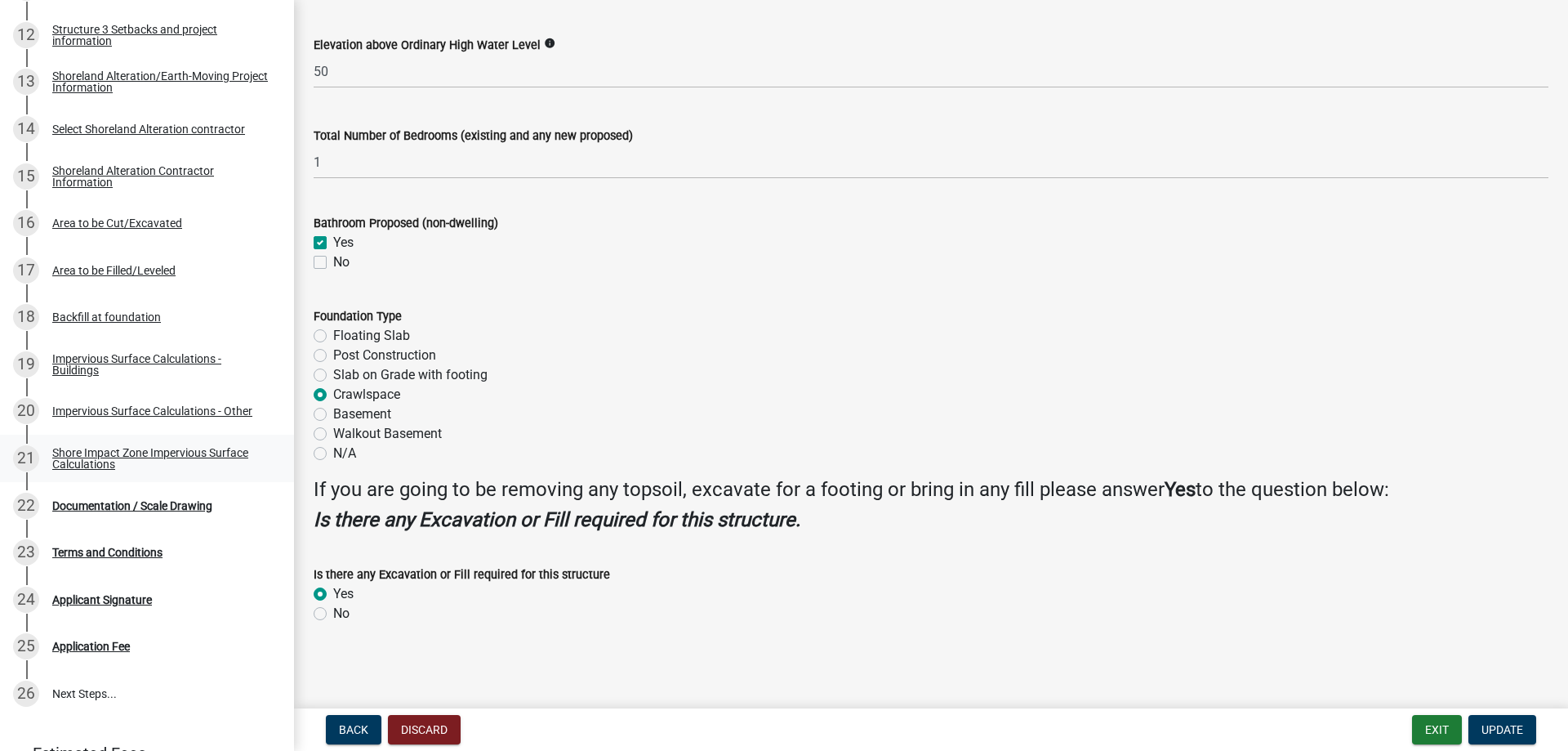
click at [125, 453] on div "Shore Impact Zone Impervious Surface Calculations" at bounding box center [160, 458] width 215 height 23
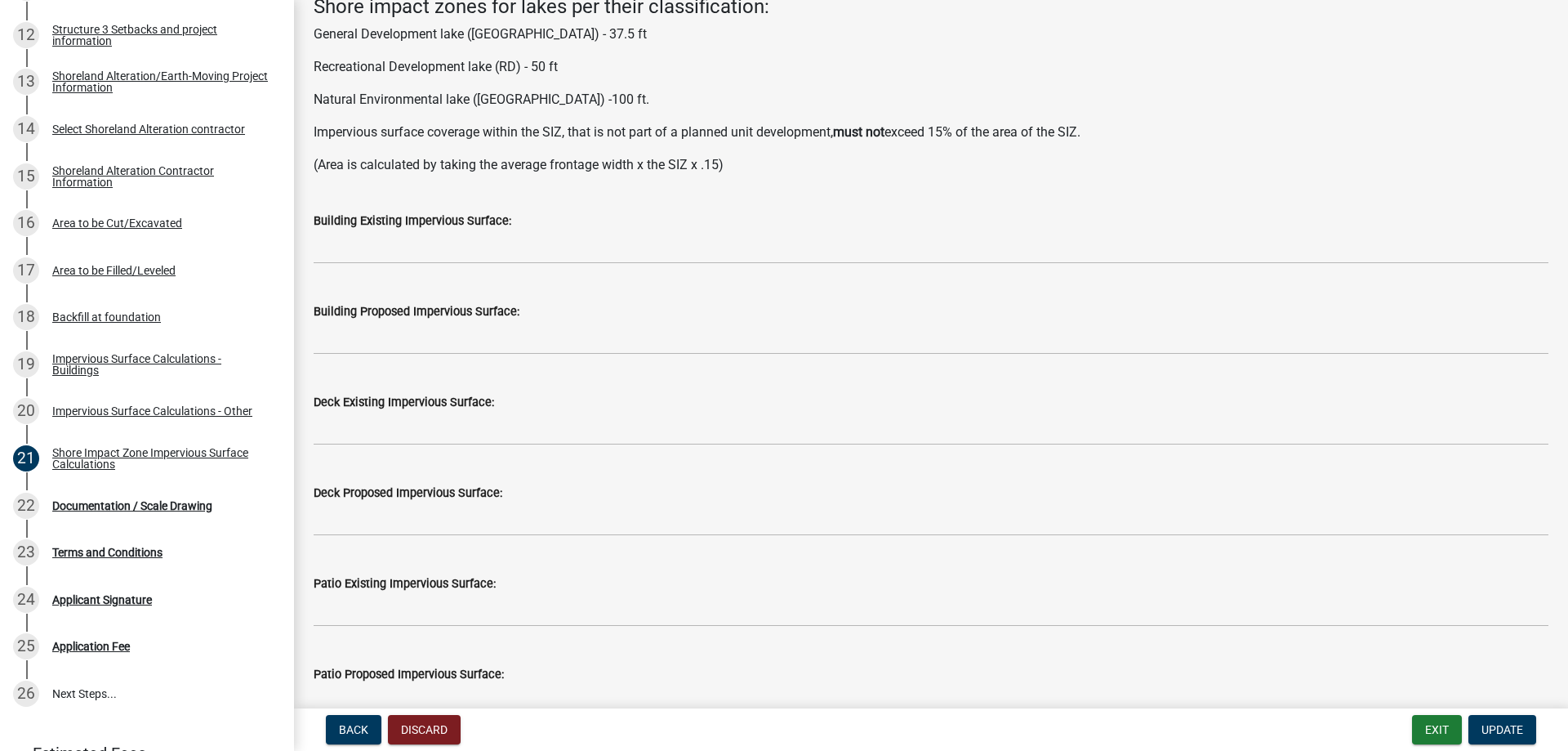
scroll to position [0, 0]
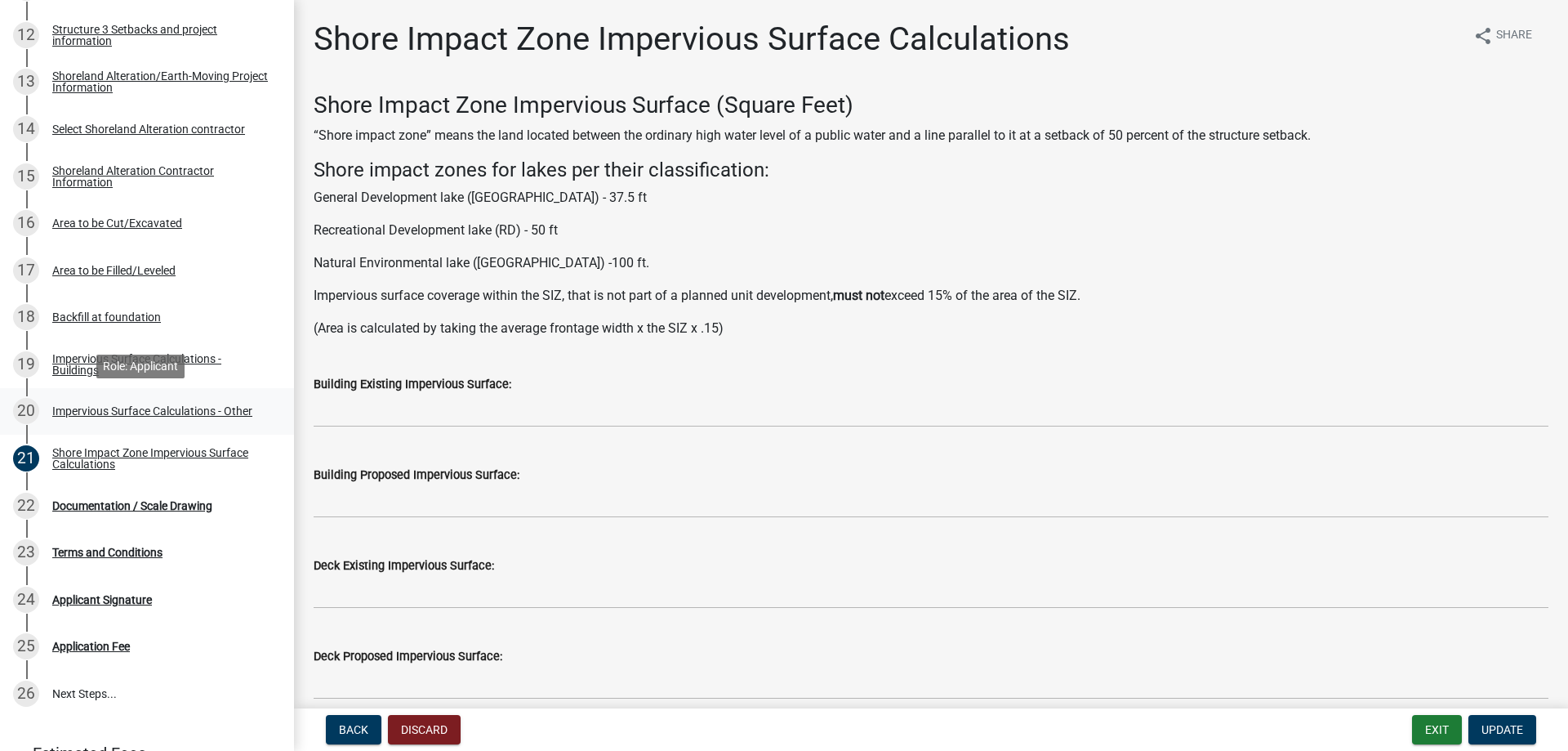
click at [146, 410] on div "Impervious Surface Calculations - Other" at bounding box center [152, 411] width 201 height 11
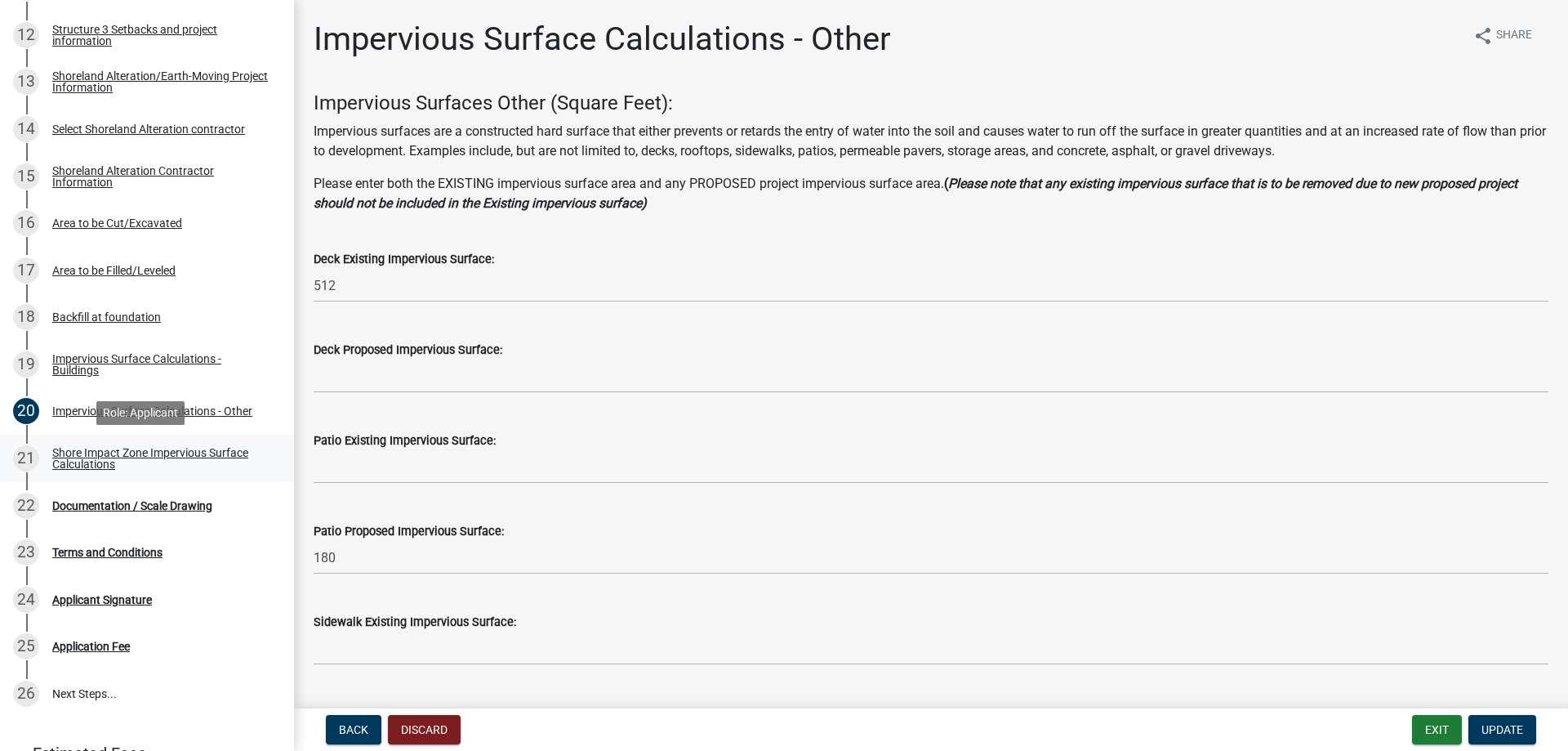
click at [82, 449] on div "Shore Impact Zone Impervious Surface Calculations" at bounding box center [160, 458] width 215 height 23
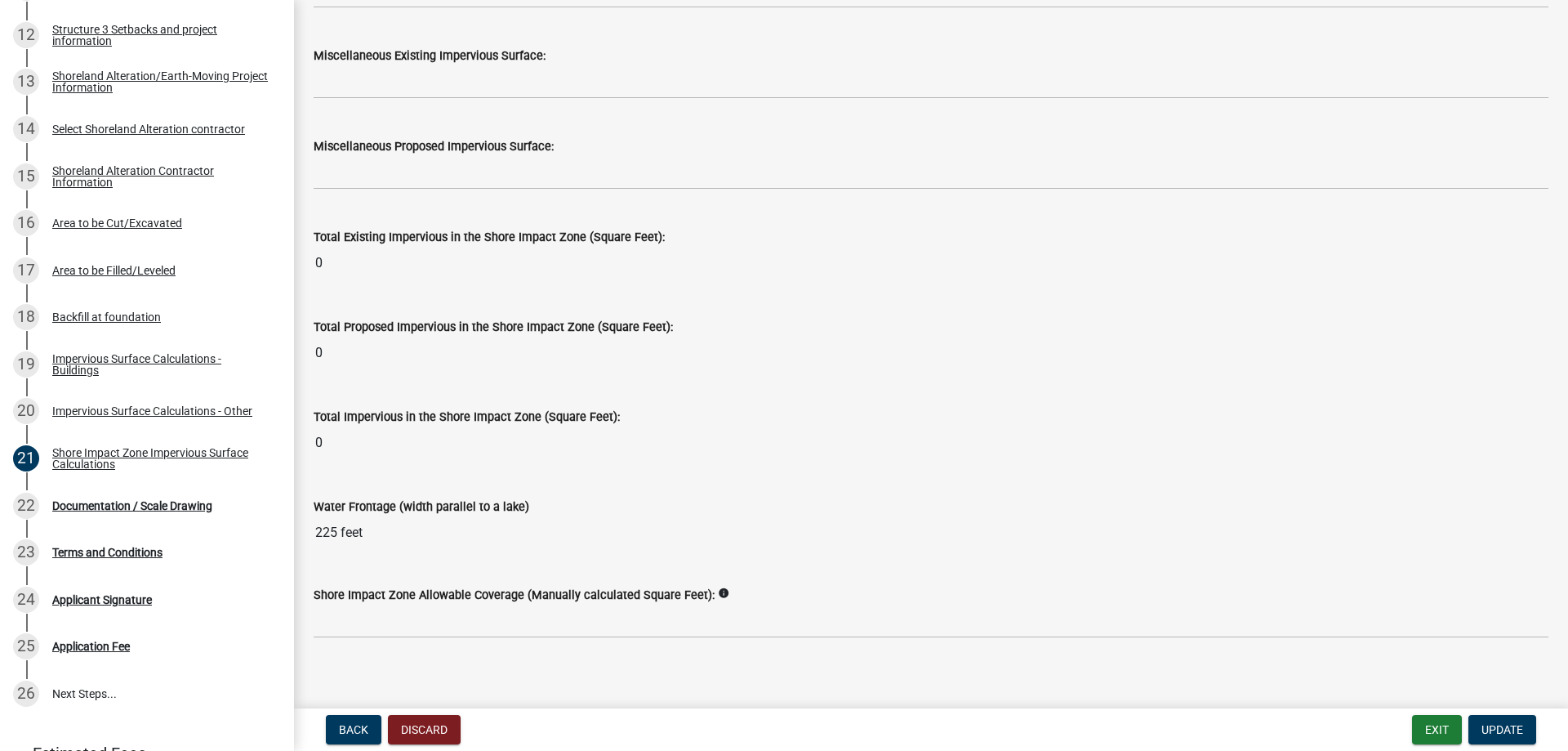
scroll to position [1975, 0]
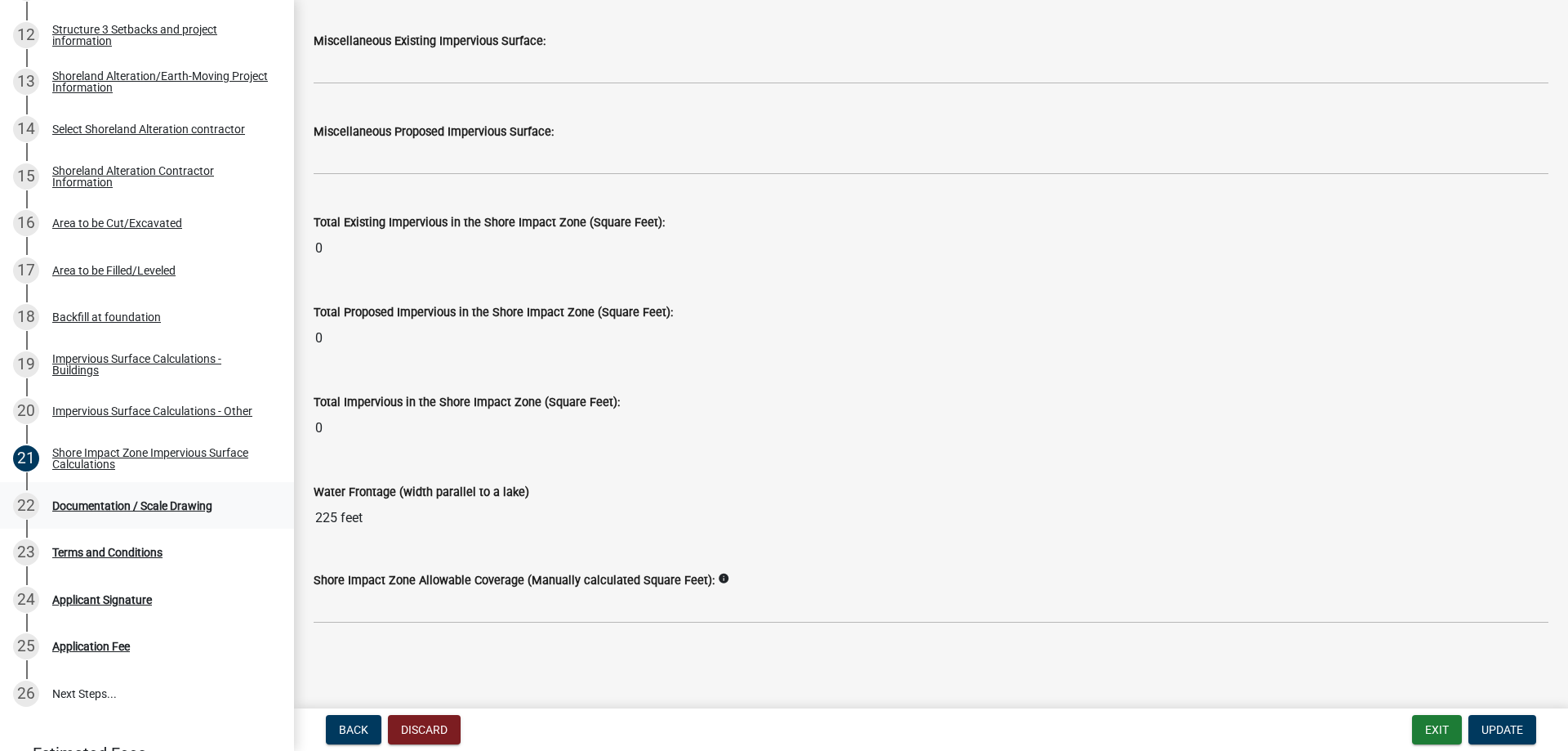
click at [173, 504] on div "Documentation / Scale Drawing" at bounding box center [132, 505] width 160 height 11
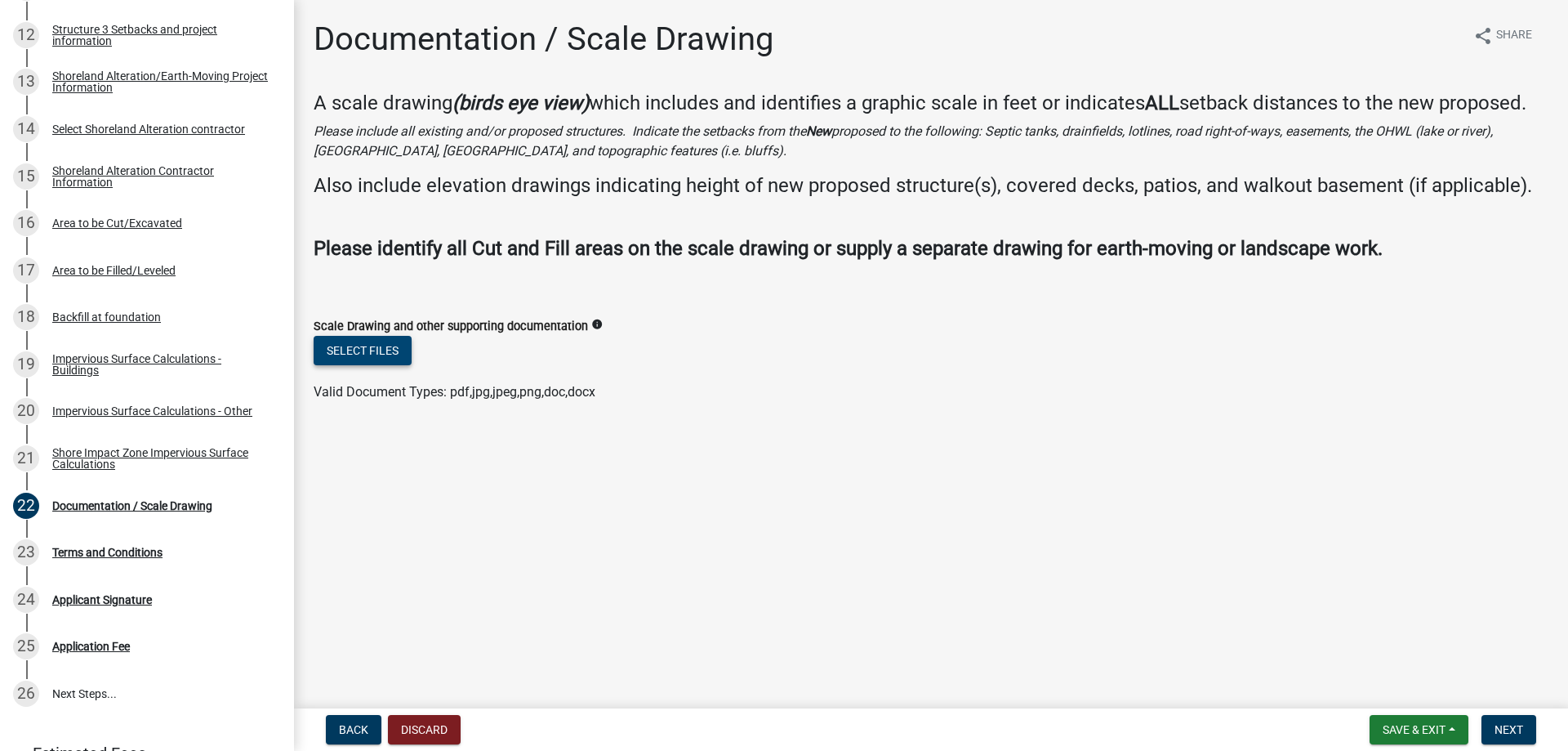
click at [376, 352] on button "Select files" at bounding box center [362, 351] width 98 height 30
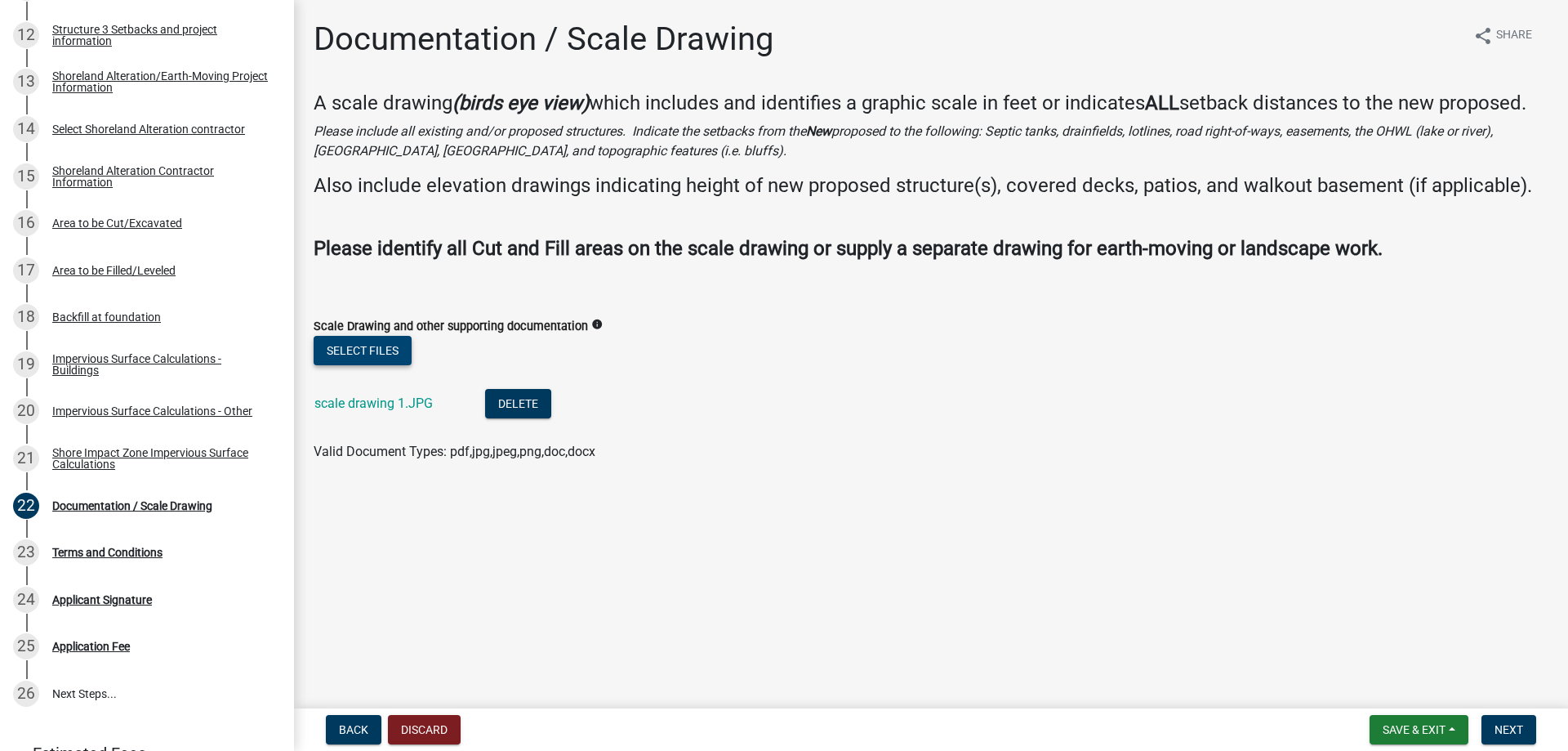
click at [372, 348] on button "Select files" at bounding box center [362, 351] width 98 height 30
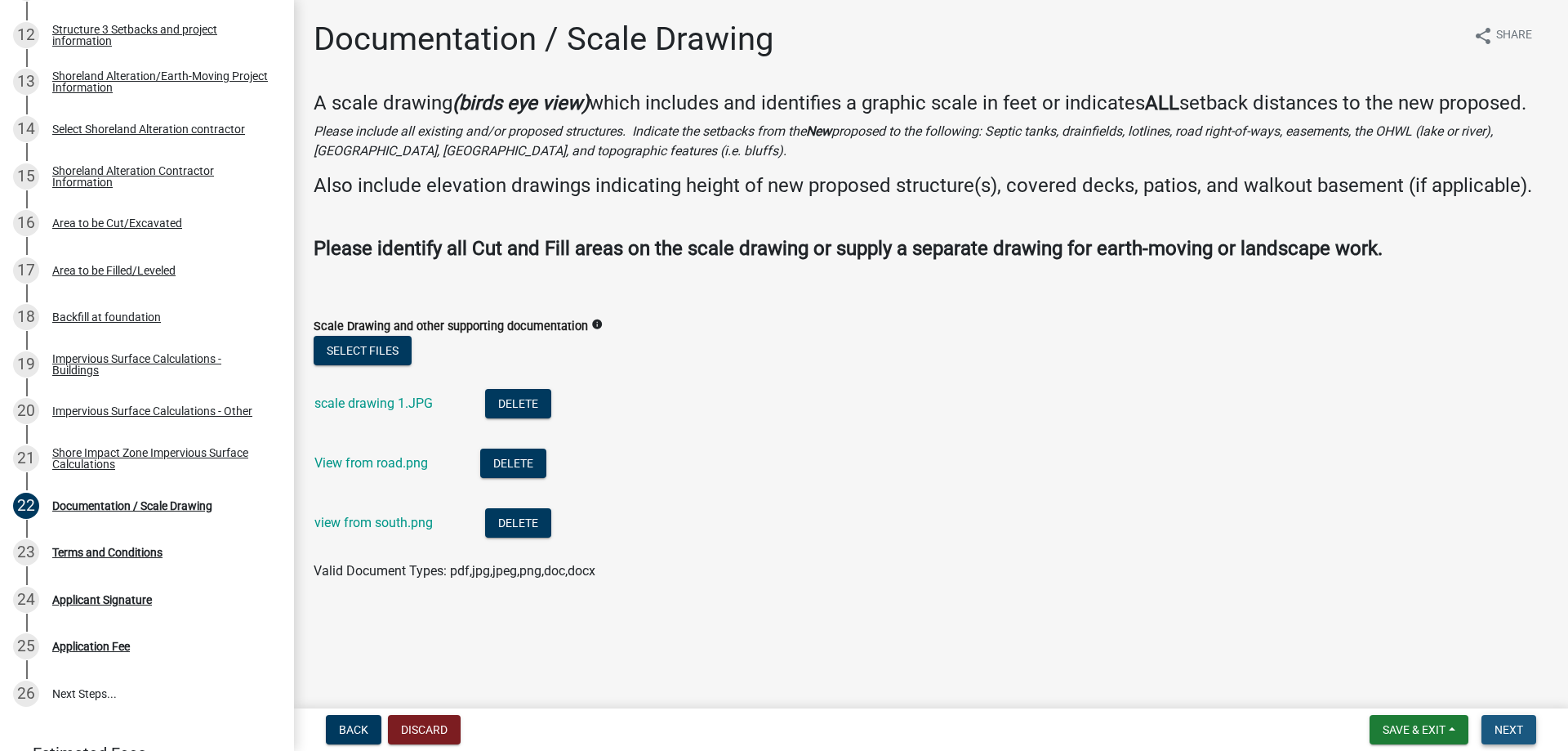
click at [1514, 726] on span "Next" at bounding box center [1509, 729] width 29 height 13
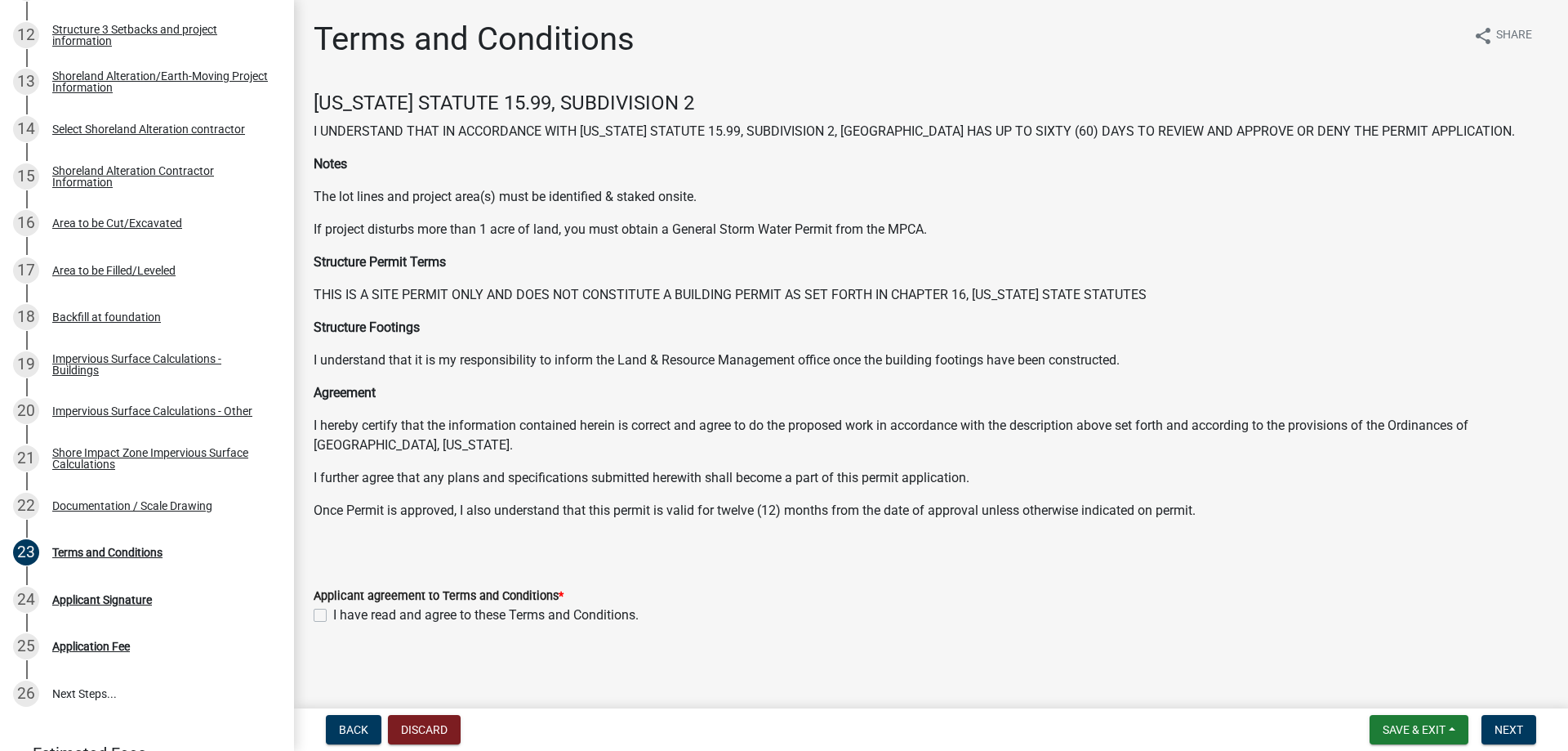
click at [333, 616] on label "I have read and agree to these Terms and Conditions." at bounding box center [486, 615] width 306 height 20
click at [333, 616] on input "I have read and agree to these Terms and Conditions." at bounding box center [339, 610] width 10 height 10
checkbox input "true"
click at [1508, 728] on span "Next" at bounding box center [1509, 729] width 29 height 13
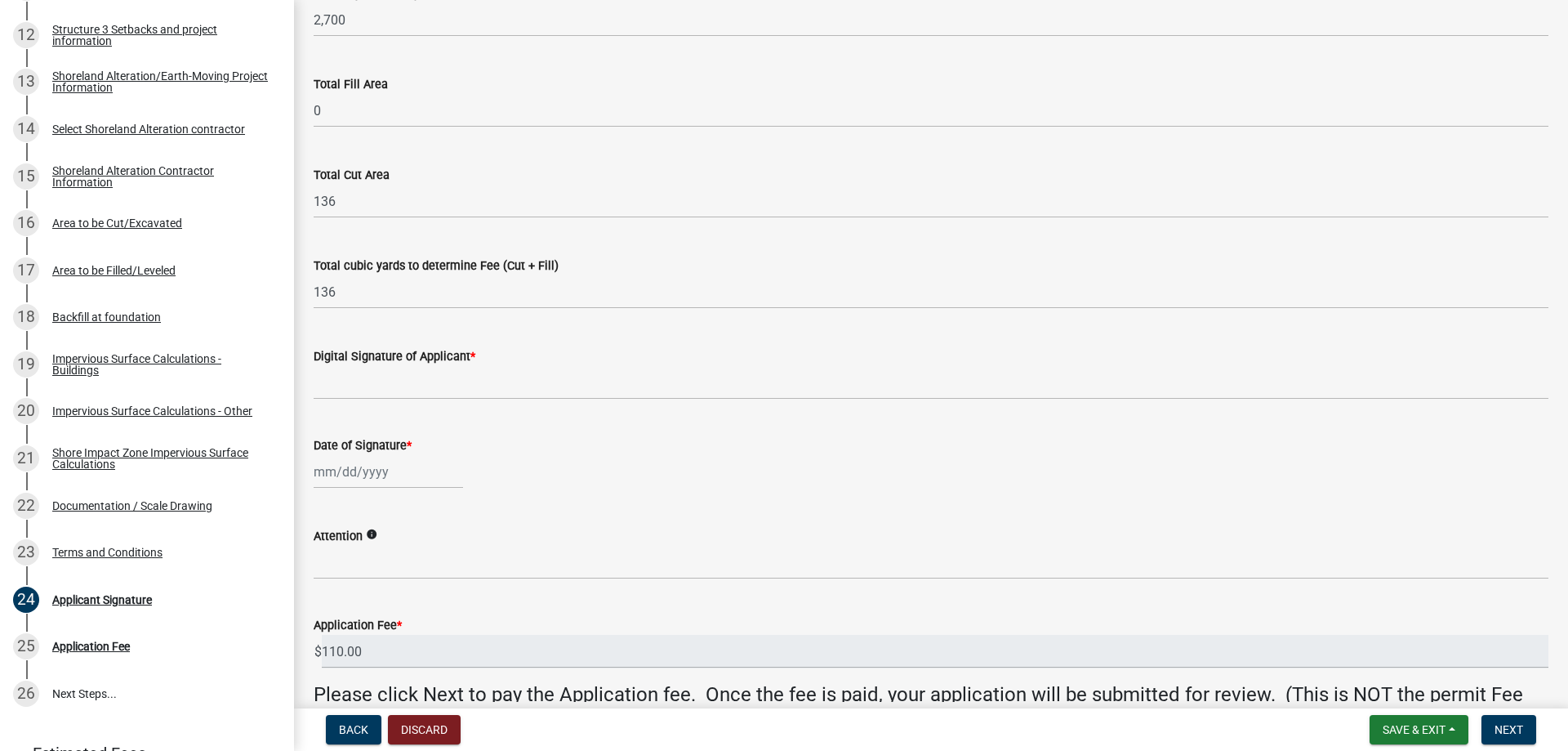
scroll to position [163, 0]
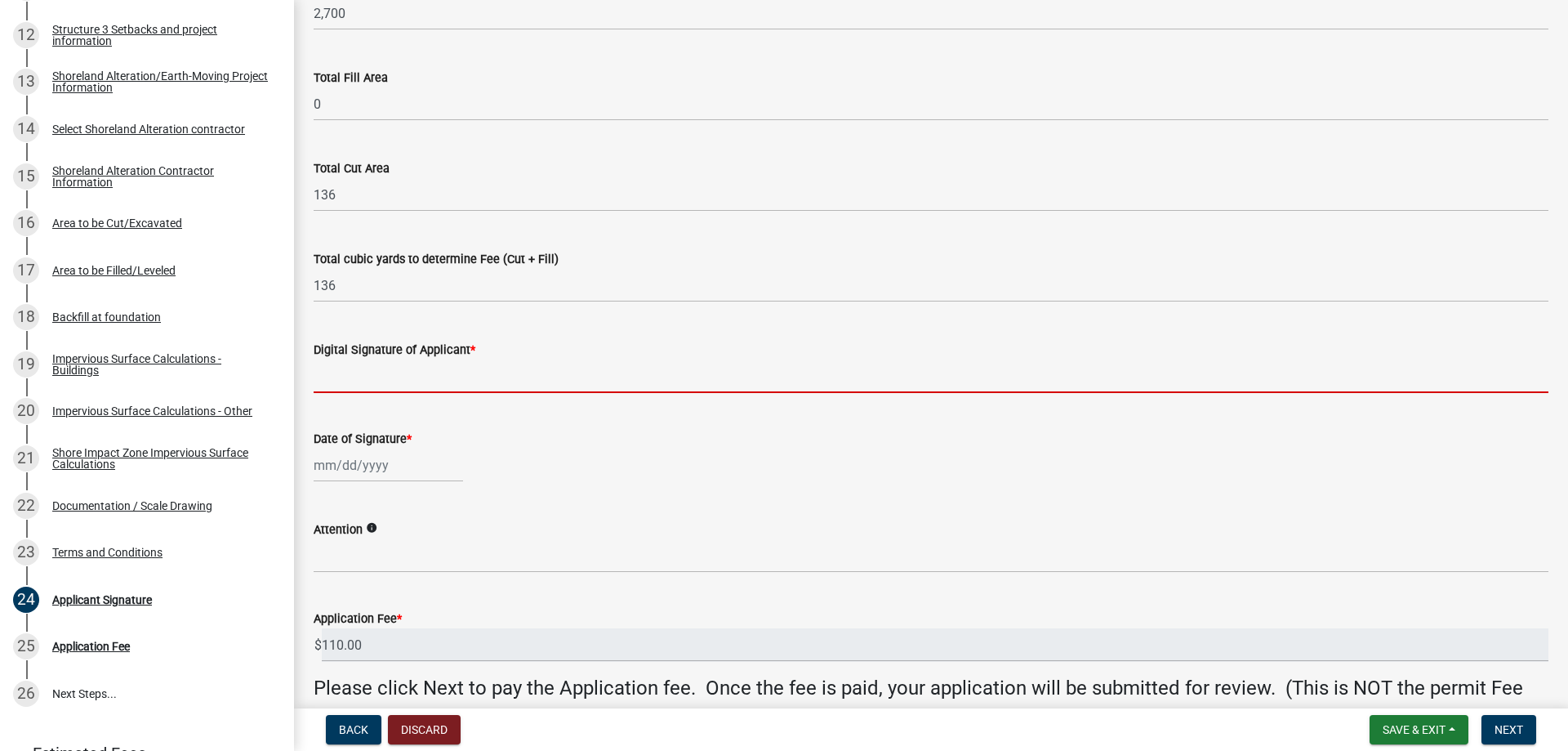
click at [498, 379] on input "Digital Signature of Applicant *" at bounding box center [931, 376] width 1235 height 34
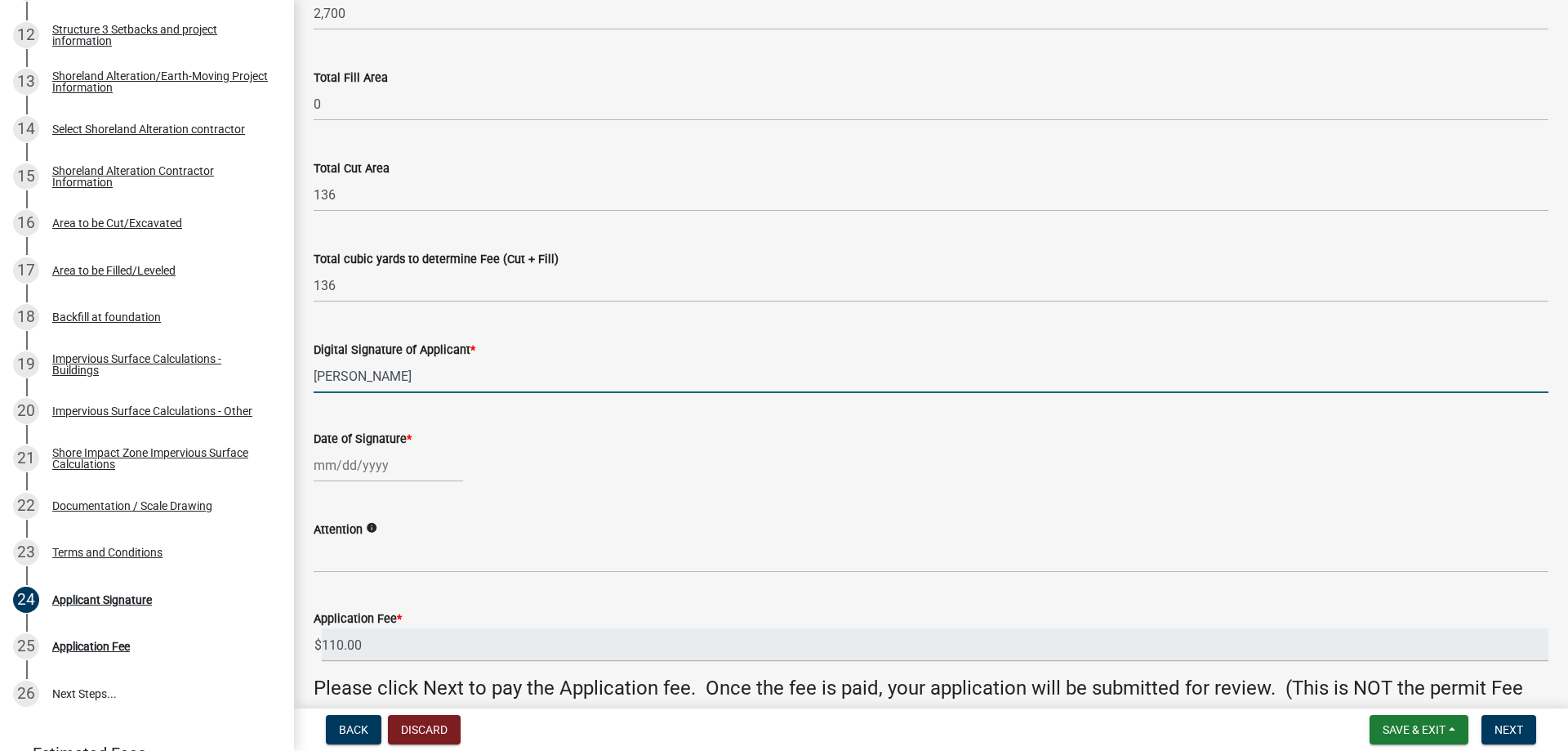
type input "Jeffrey D. Albright"
click at [337, 460] on div at bounding box center [388, 465] width 149 height 34
select select "9"
select select "2025"
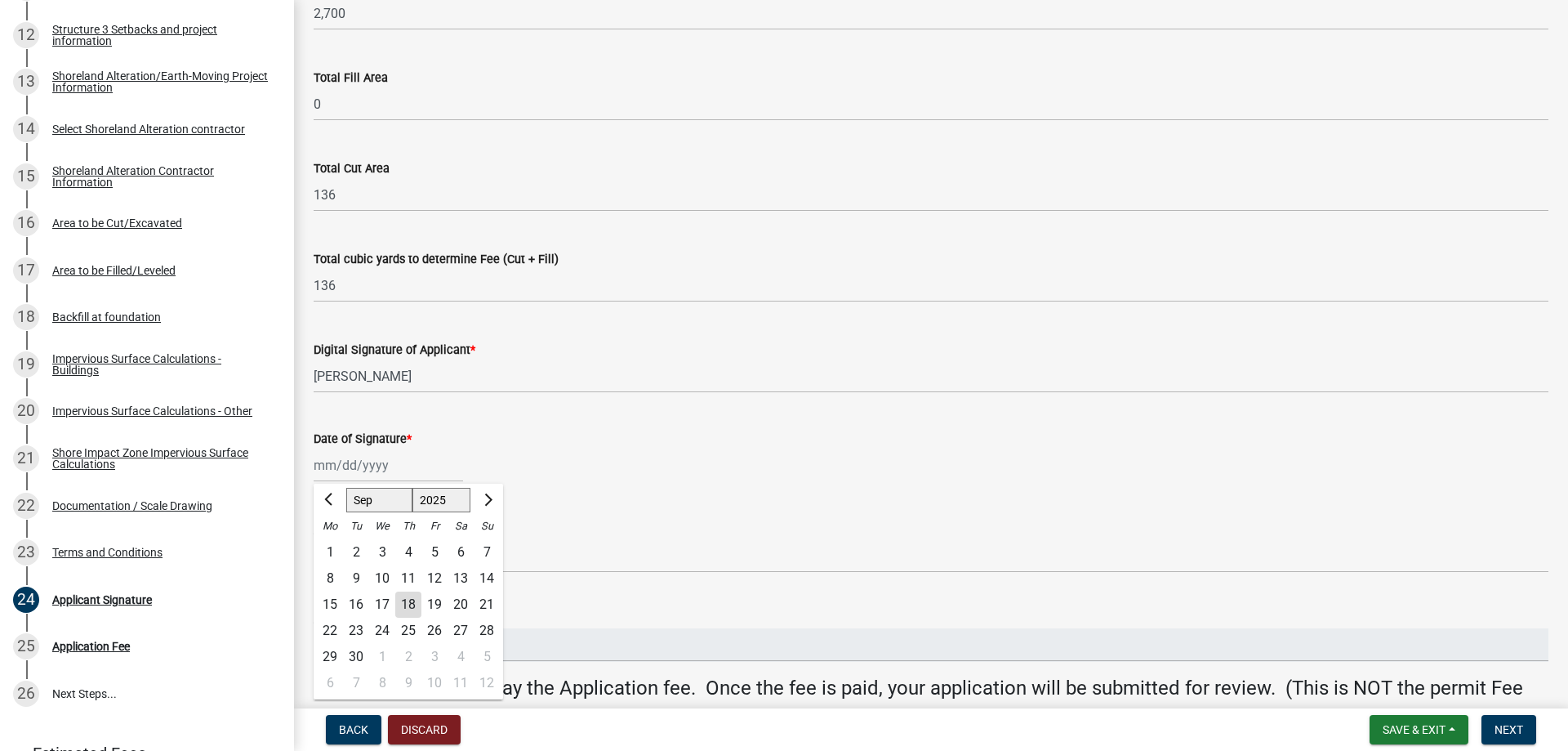
click at [405, 604] on div "18" at bounding box center [408, 604] width 26 height 26
type input "09/18/2025"
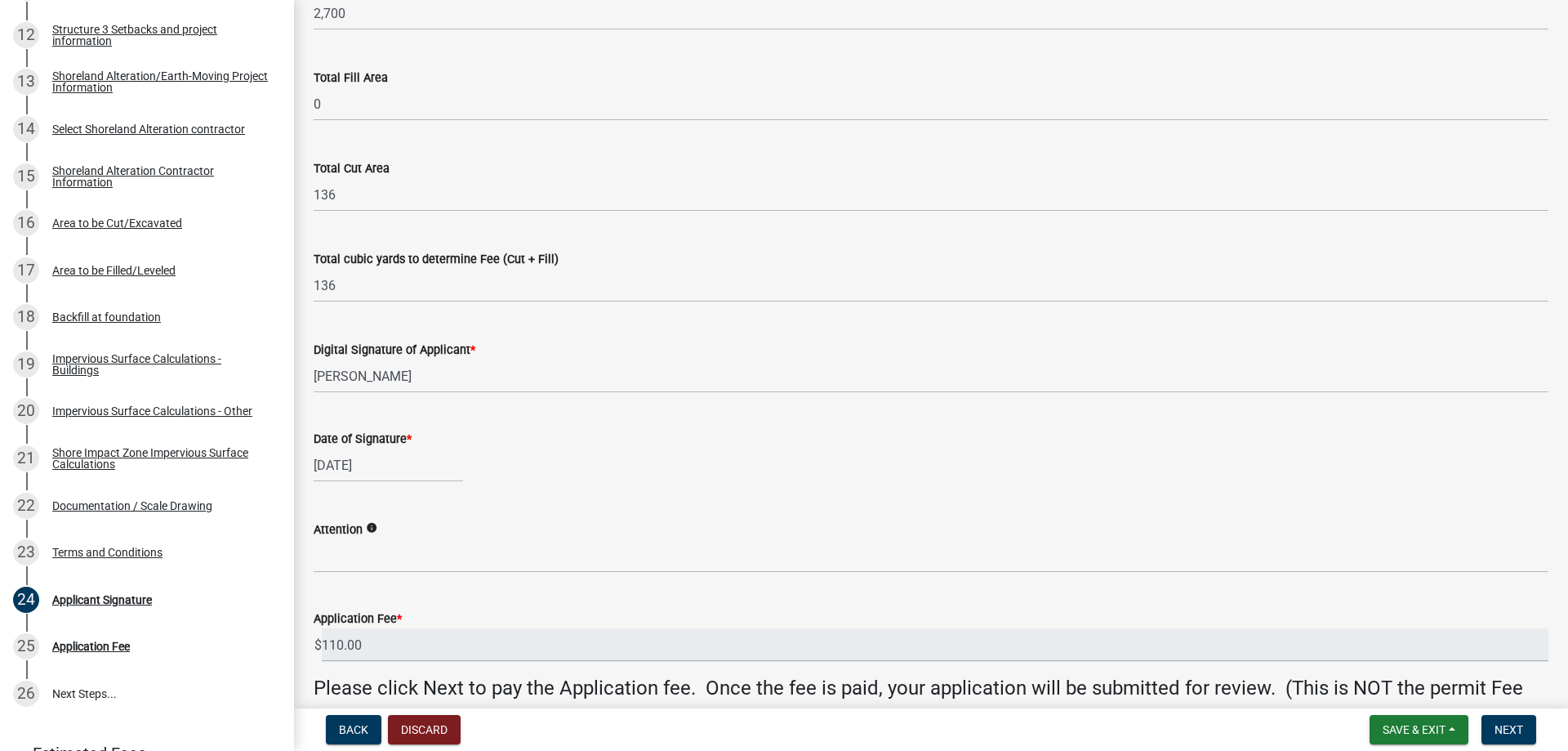
click at [371, 527] on icon "info" at bounding box center [372, 527] width 11 height 11
click at [372, 527] on icon "info" at bounding box center [372, 527] width 11 height 11
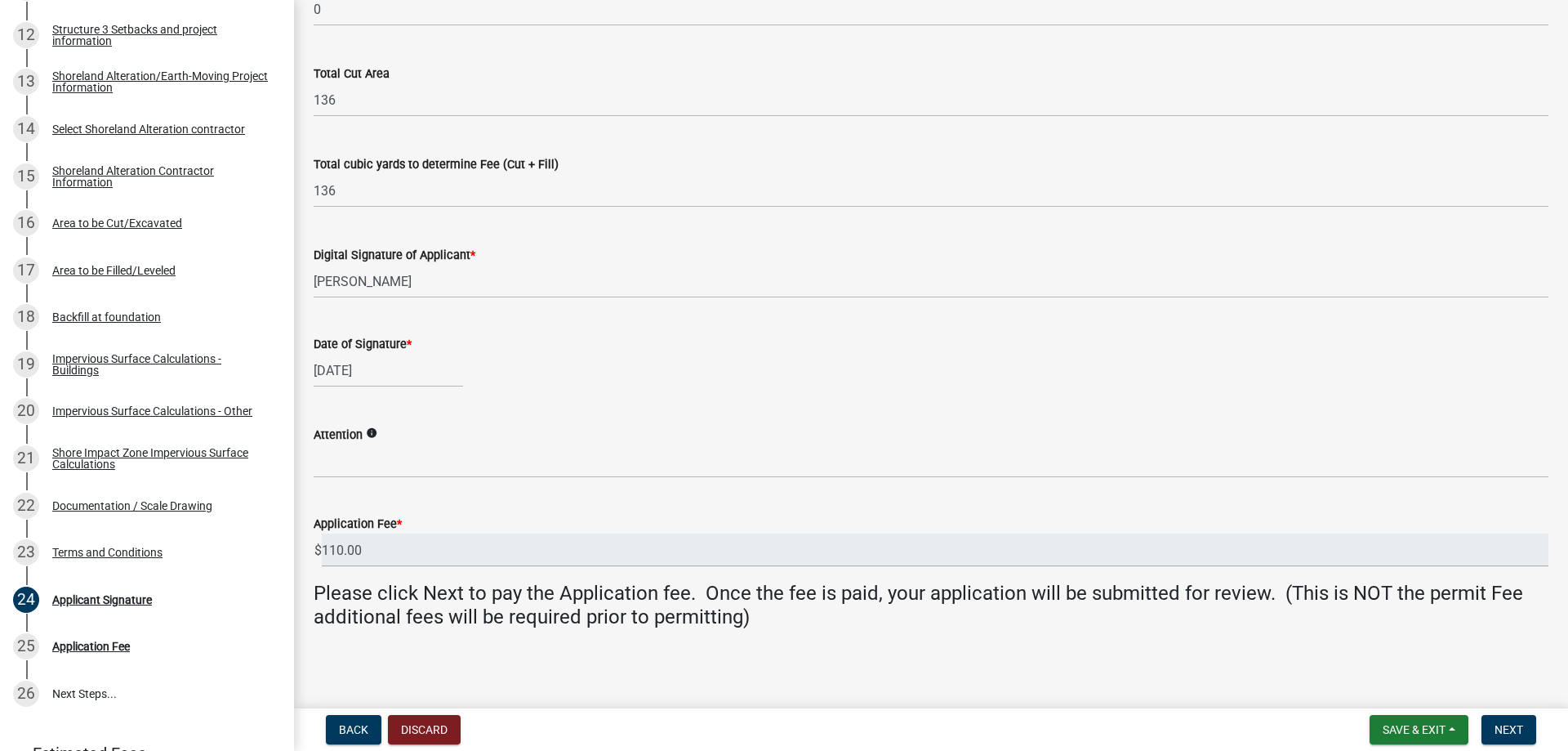
scroll to position [262, 0]
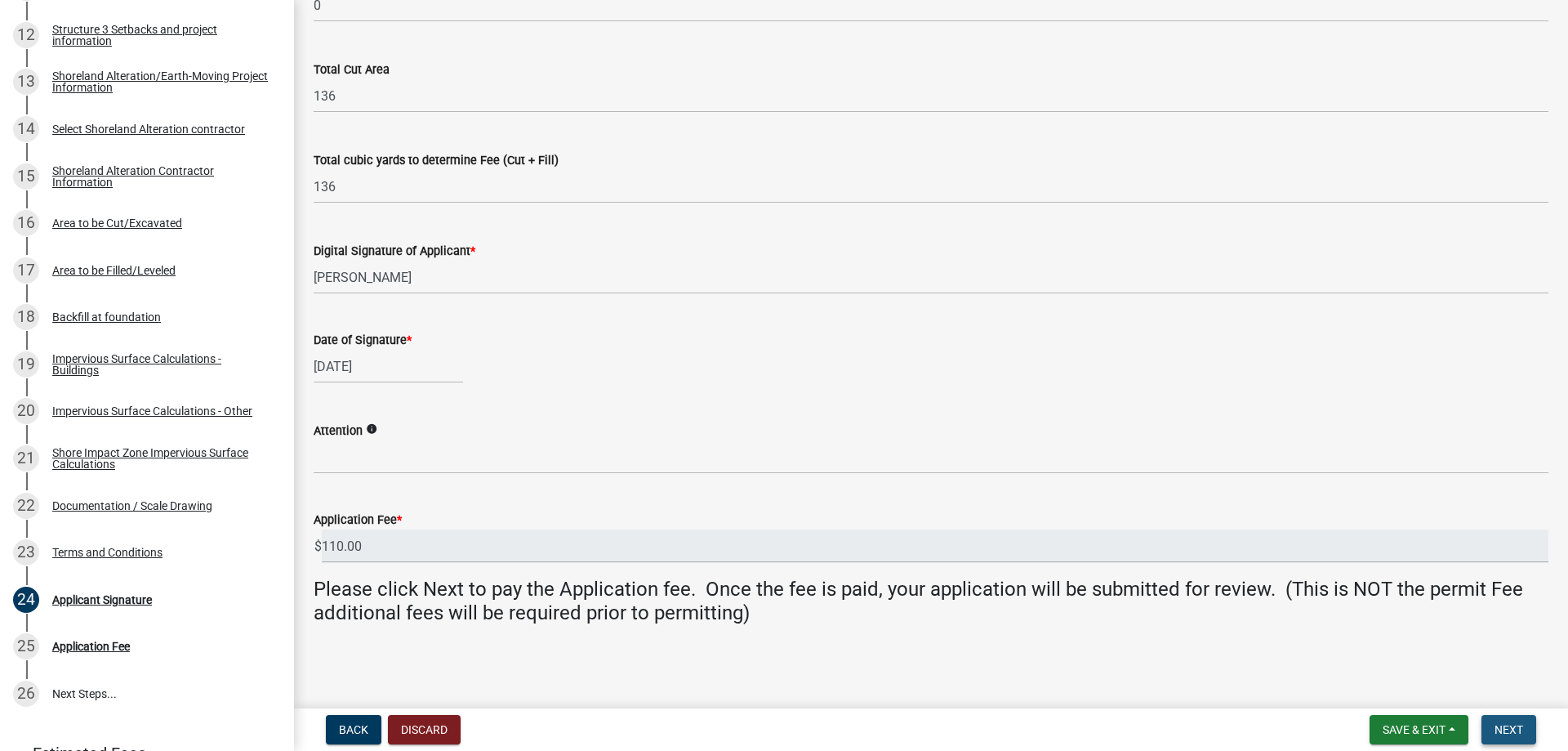
click at [1511, 728] on span "Next" at bounding box center [1509, 729] width 29 height 13
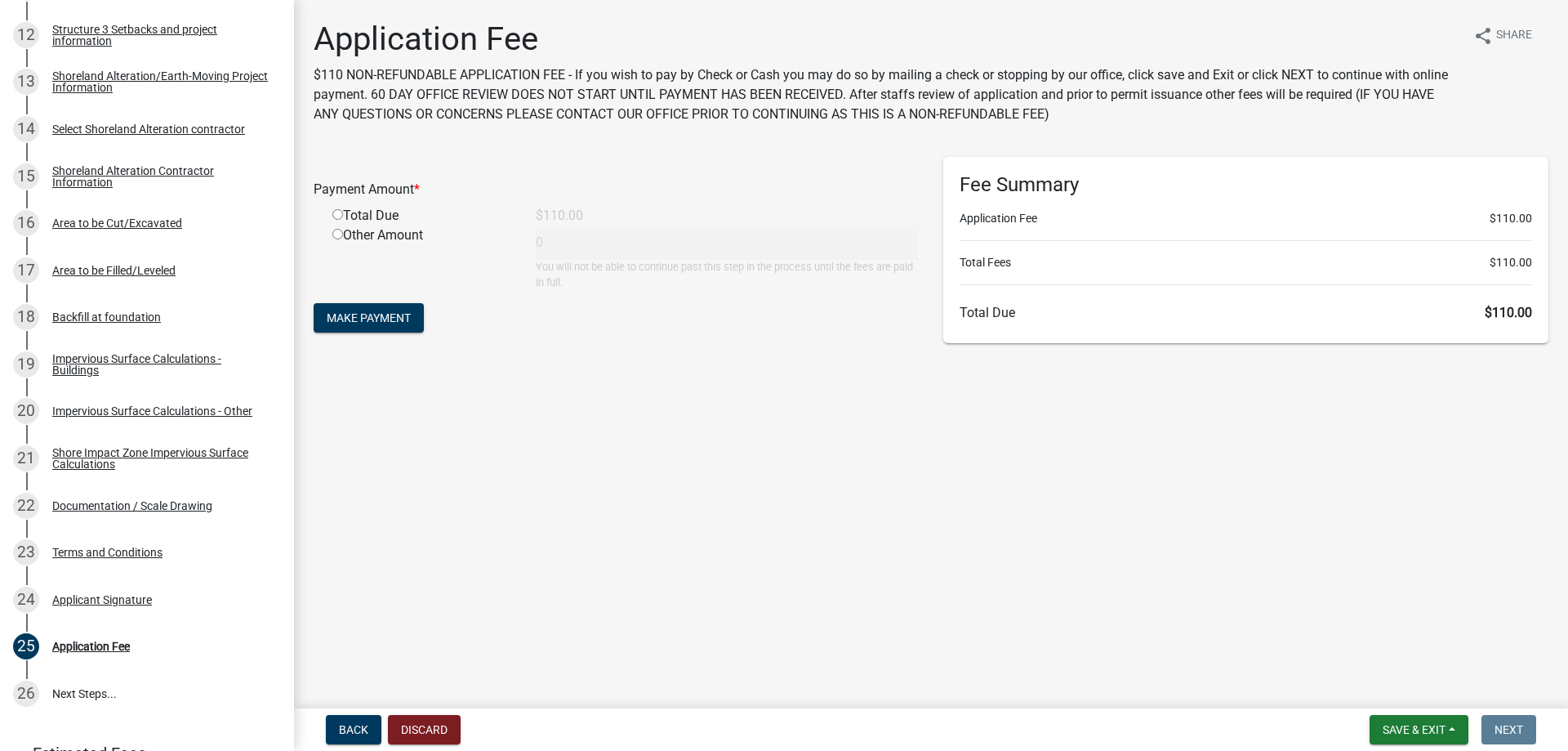
click at [339, 217] on input "radio" at bounding box center [338, 214] width 10 height 10
radio input "true"
type input "110"
click at [366, 322] on span "Make Payment" at bounding box center [368, 317] width 84 height 13
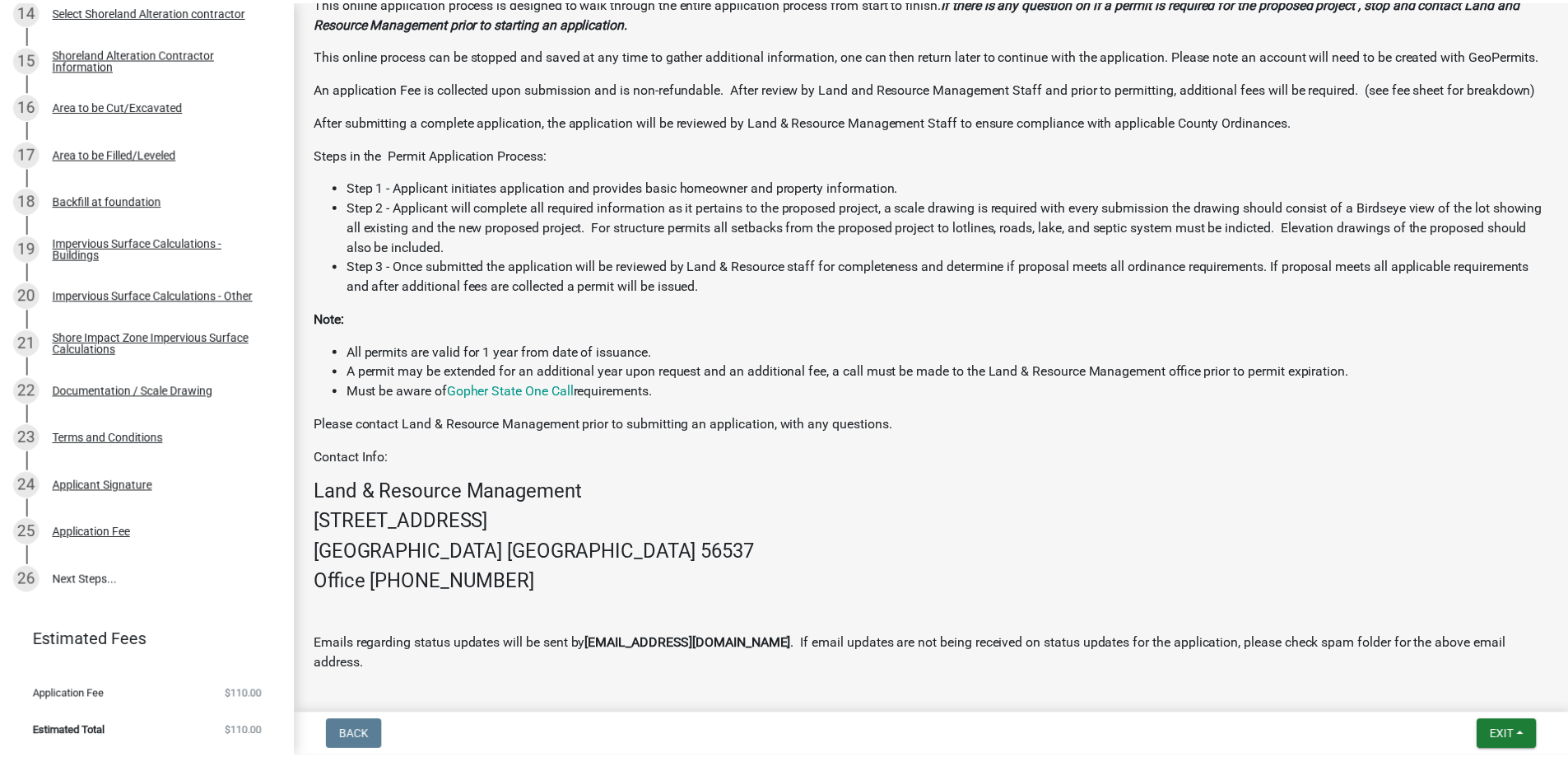
scroll to position [614, 0]
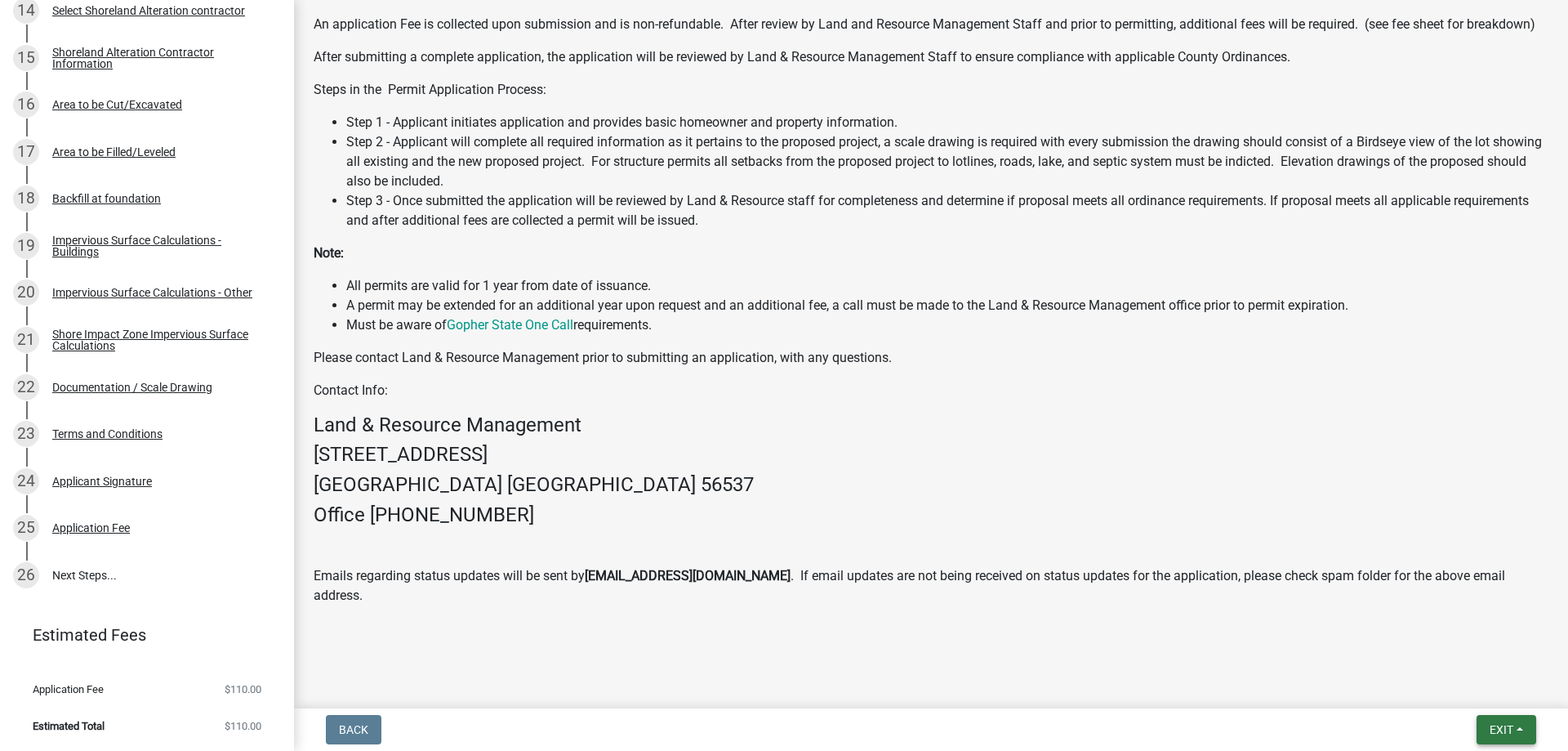
click at [1514, 726] on button "Exit" at bounding box center [1506, 729] width 60 height 30
click at [1435, 688] on button "Save & Exit" at bounding box center [1471, 687] width 131 height 39
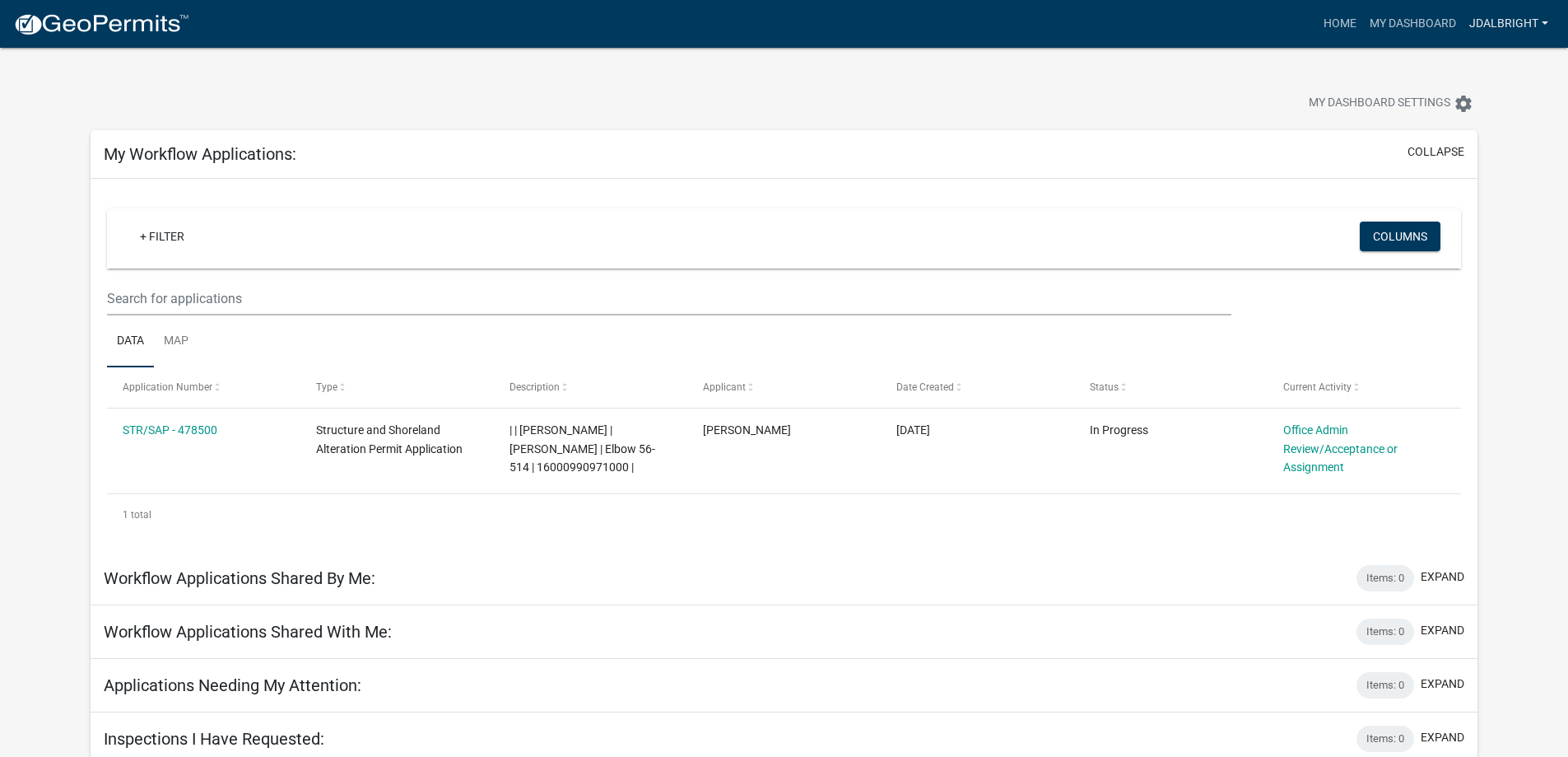
click at [1501, 24] on link "jdalbright" at bounding box center [1508, 24] width 92 height 32
click at [1464, 123] on link "Logout" at bounding box center [1489, 121] width 132 height 39
